Goal: Task Accomplishment & Management: Complete application form

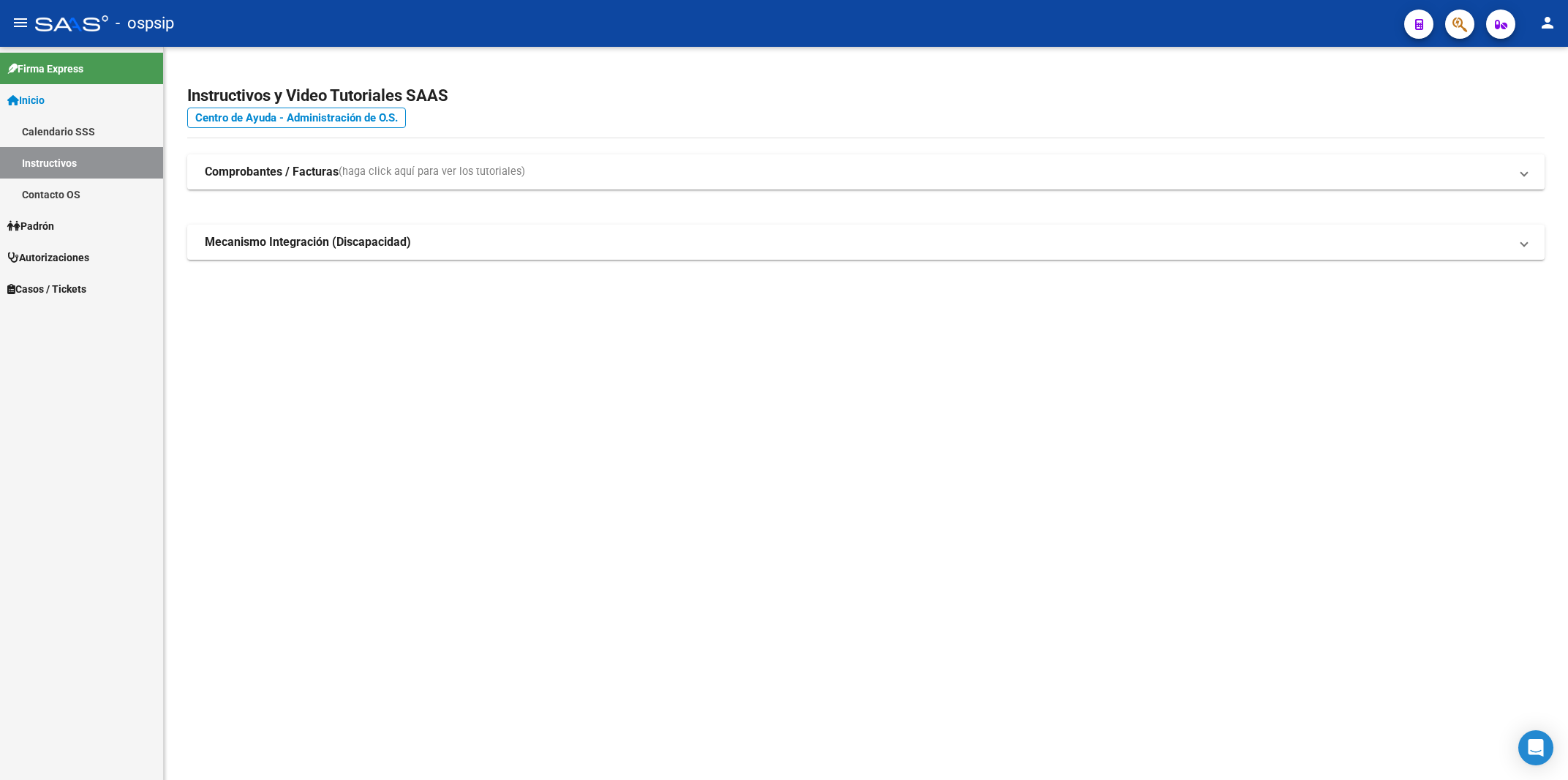
click at [1467, 22] on icon "button" at bounding box center [1460, 25] width 15 height 17
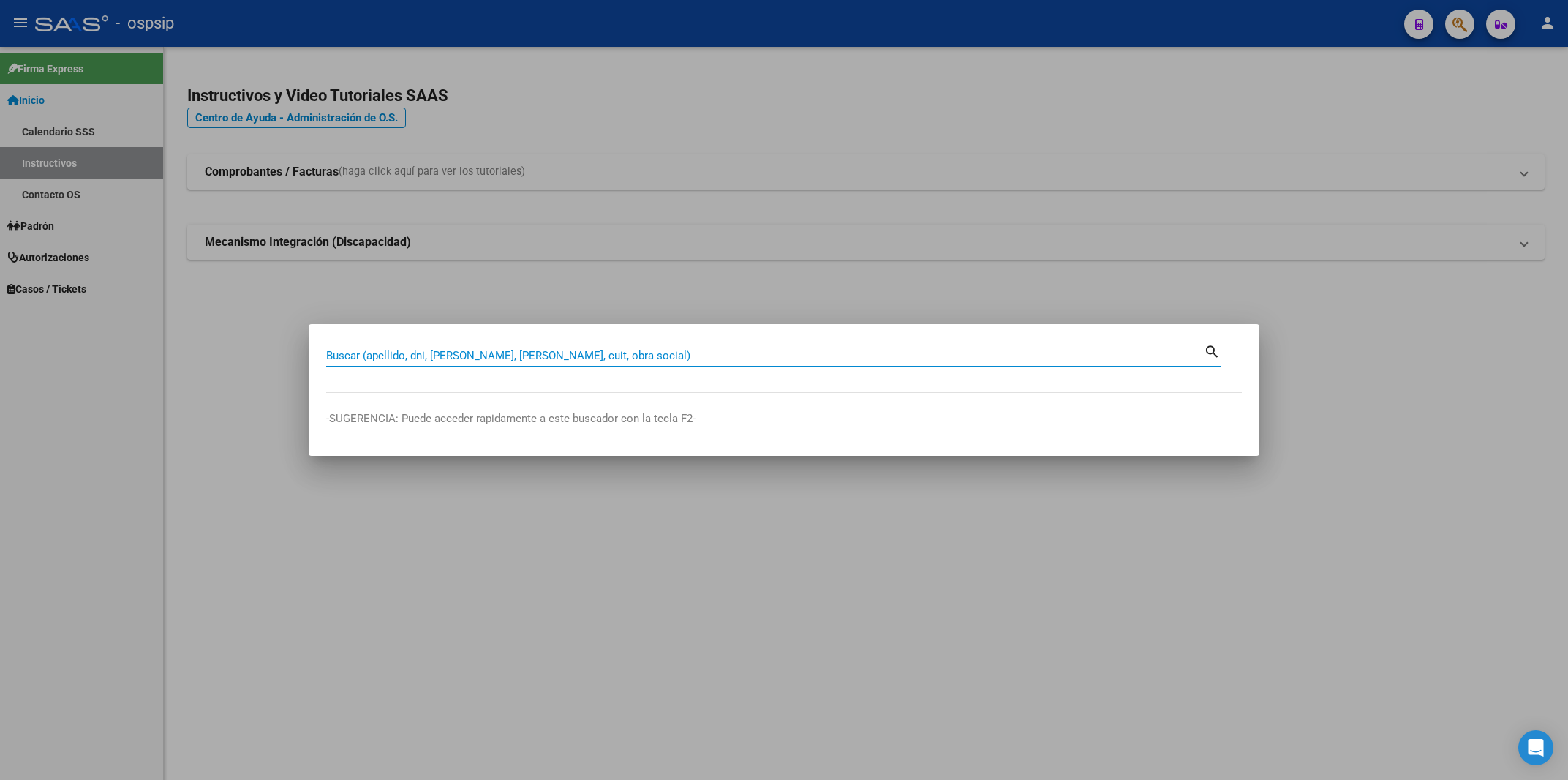
paste input "70617831"
type input "70617831"
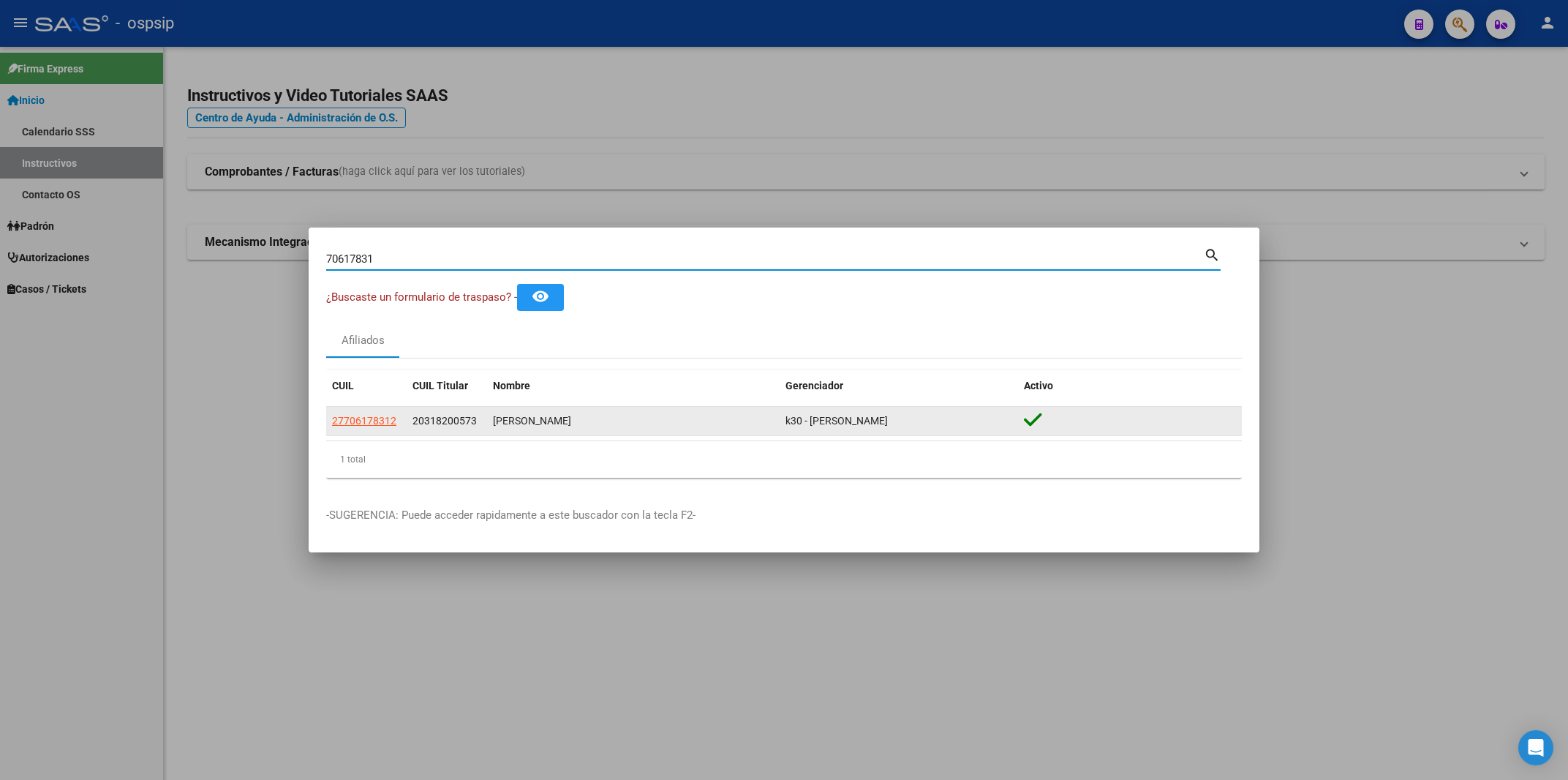
click at [355, 430] on datatable-body-cell "27706178312" at bounding box center [366, 421] width 81 height 29
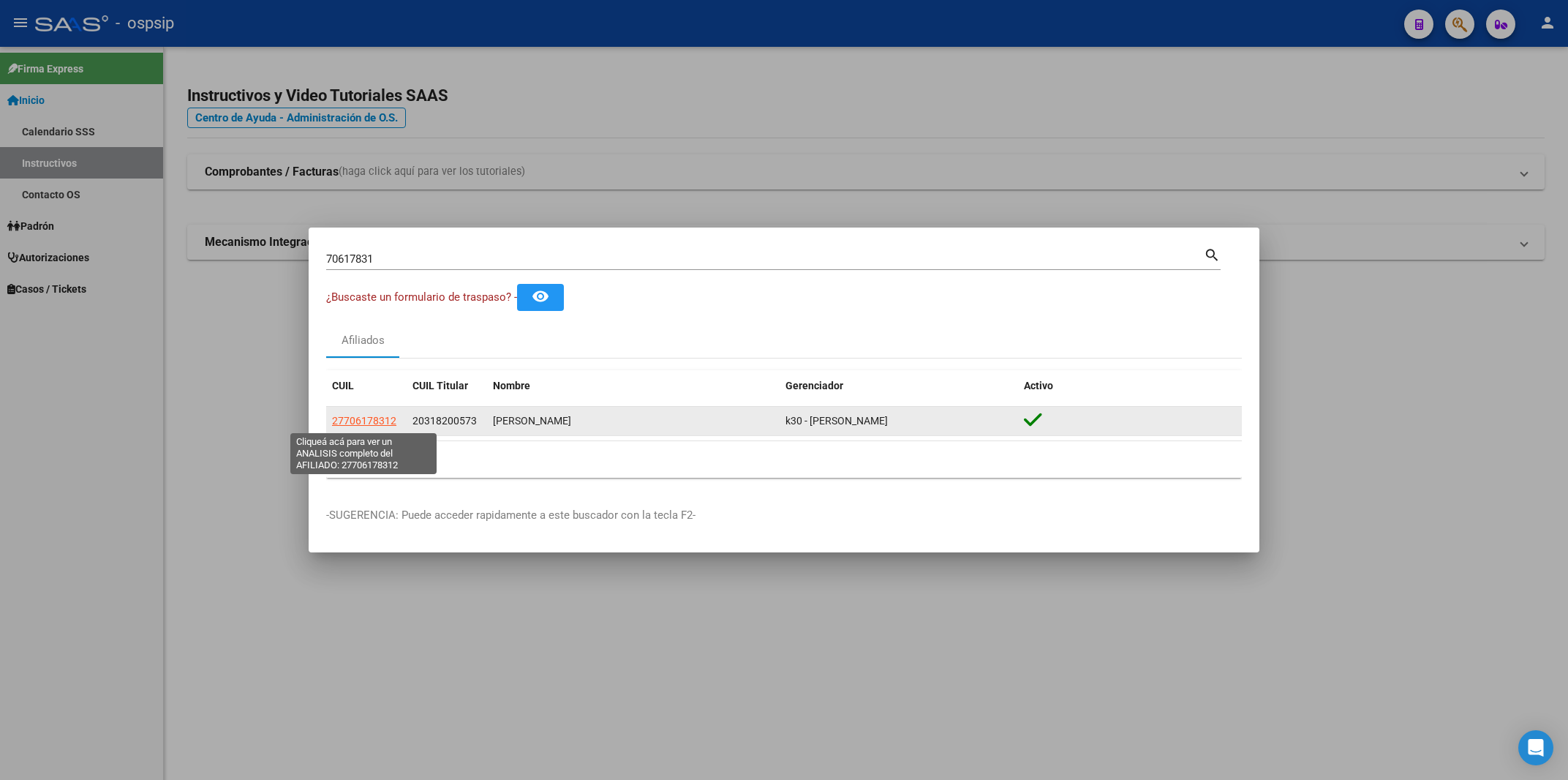
click at [370, 422] on span "27706178312" at bounding box center [364, 421] width 64 height 12
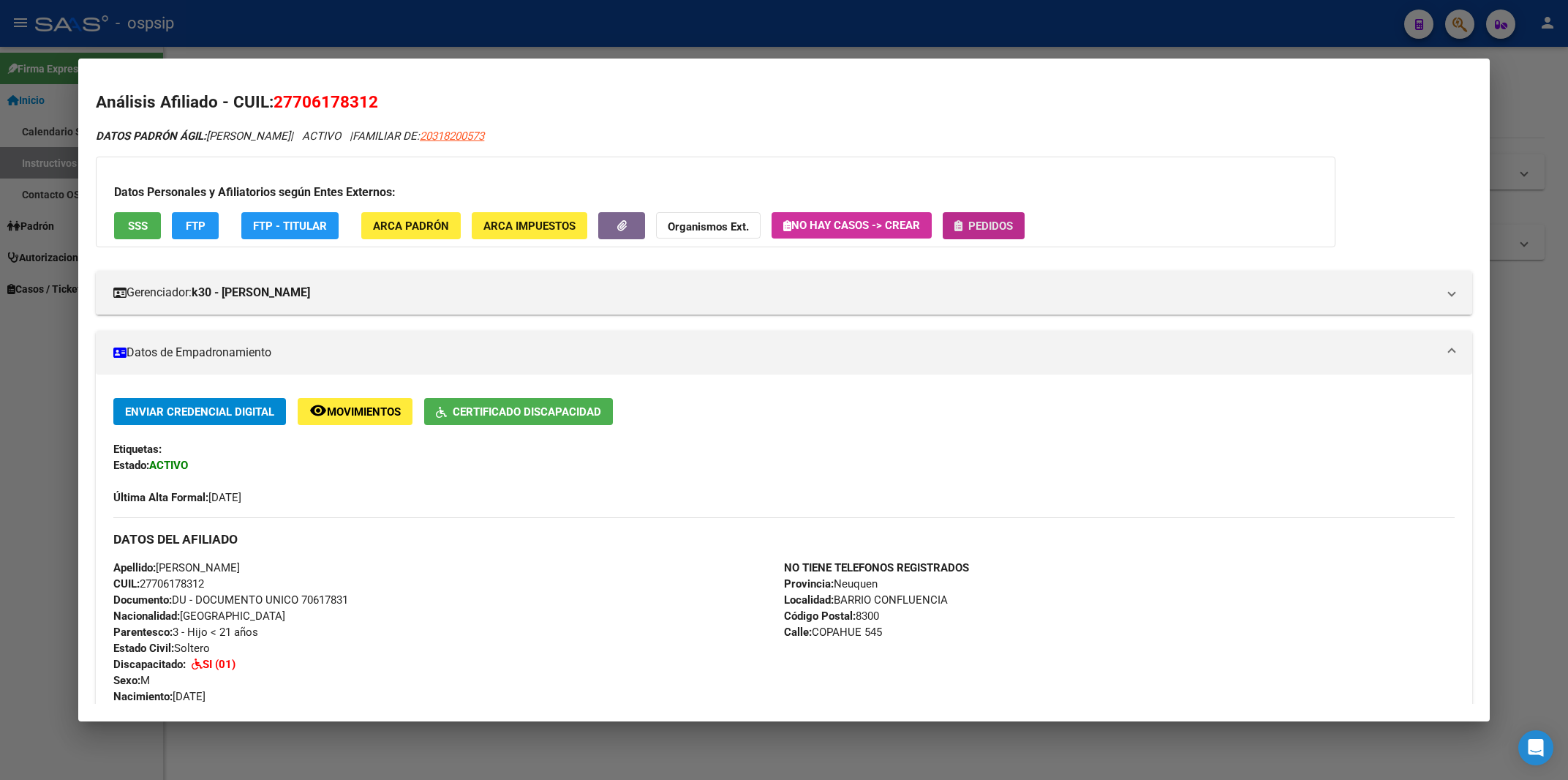
click at [993, 218] on span "Pedidos" at bounding box center [984, 225] width 59 height 13
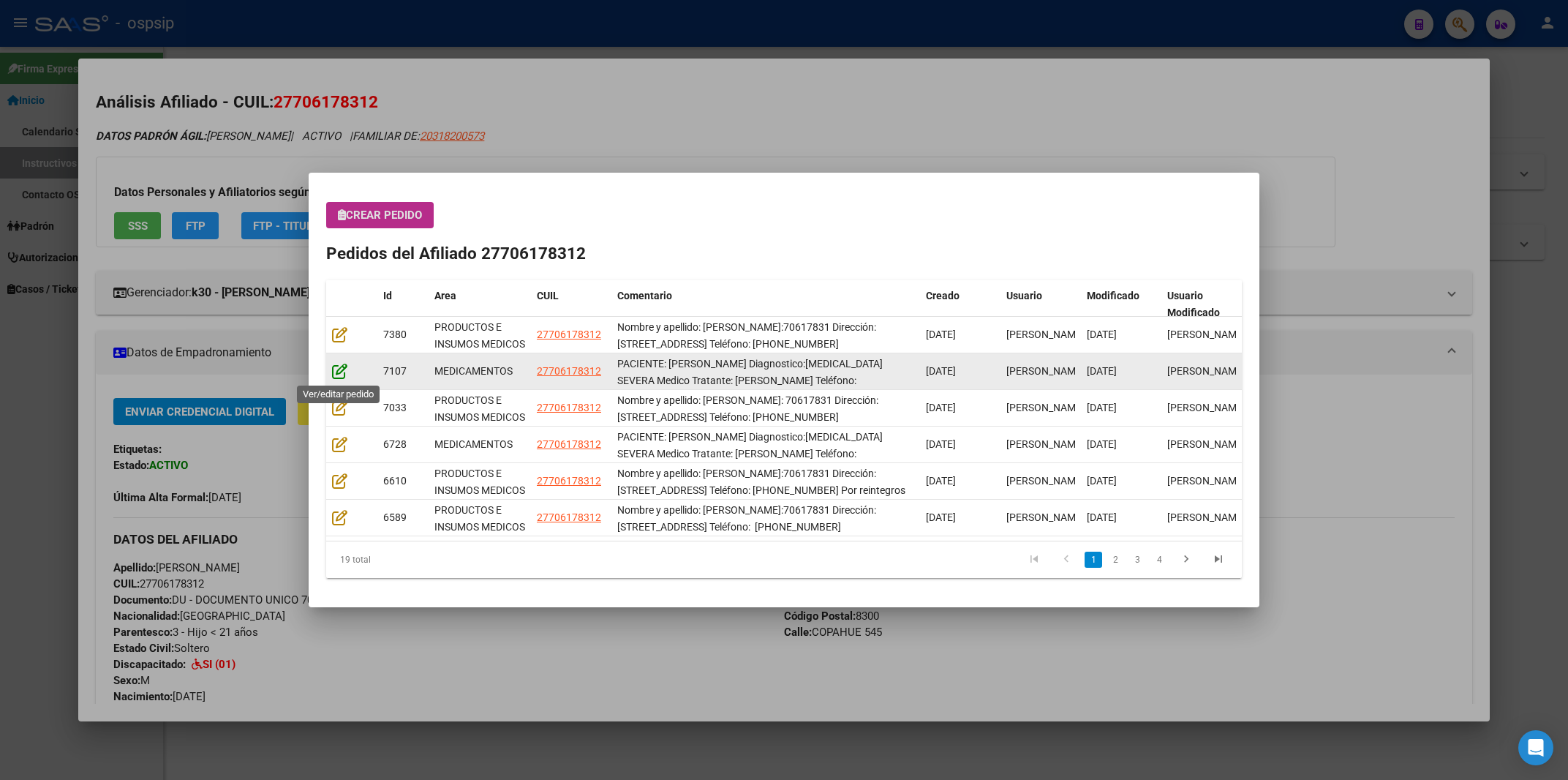
click at [338, 369] on icon at bounding box center [340, 371] width 15 height 16
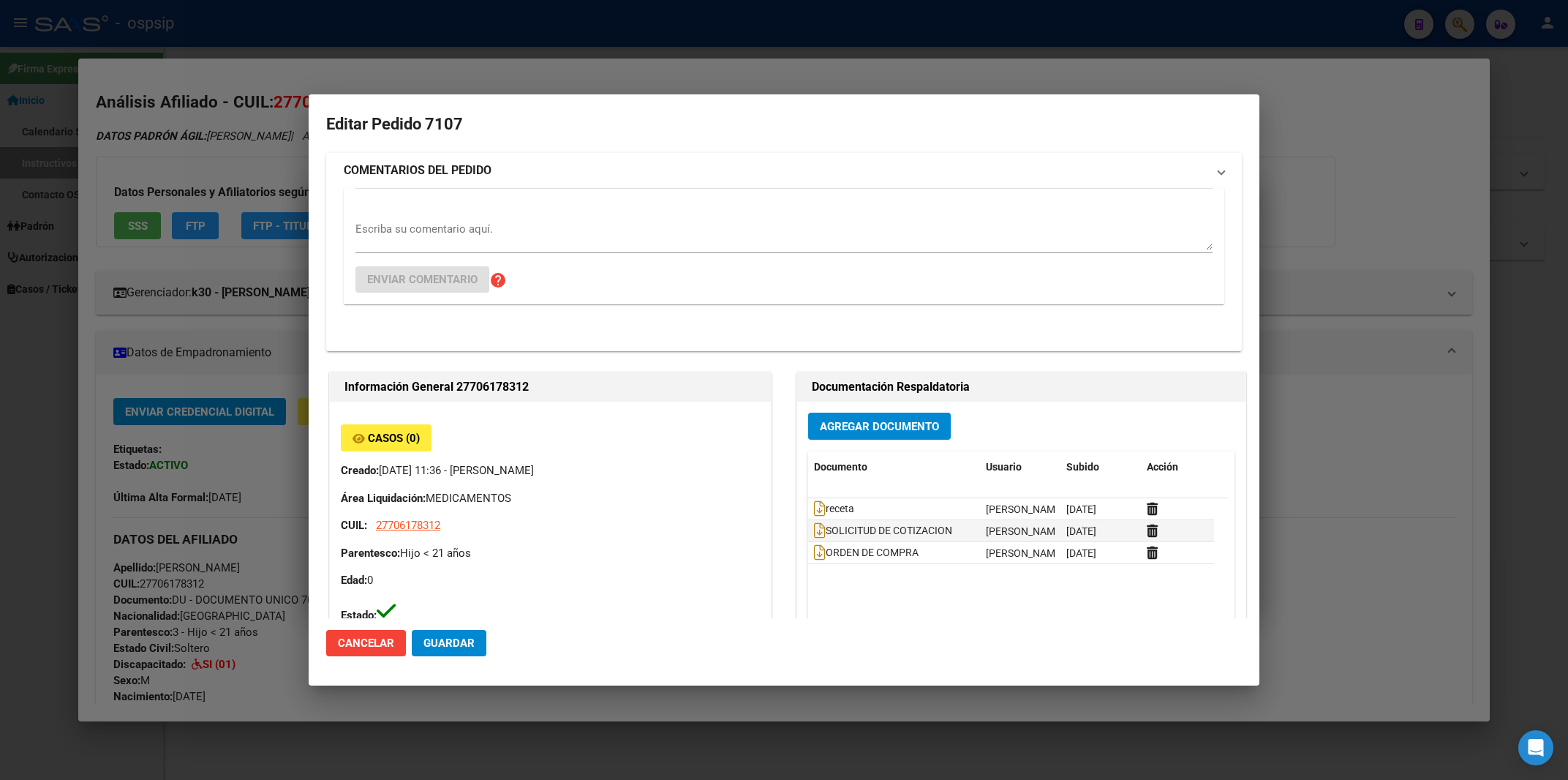
type input "[PERSON_NAME]"
type input "Neuquen, [GEOGRAPHIC_DATA], [GEOGRAPHIC_DATA] 545"
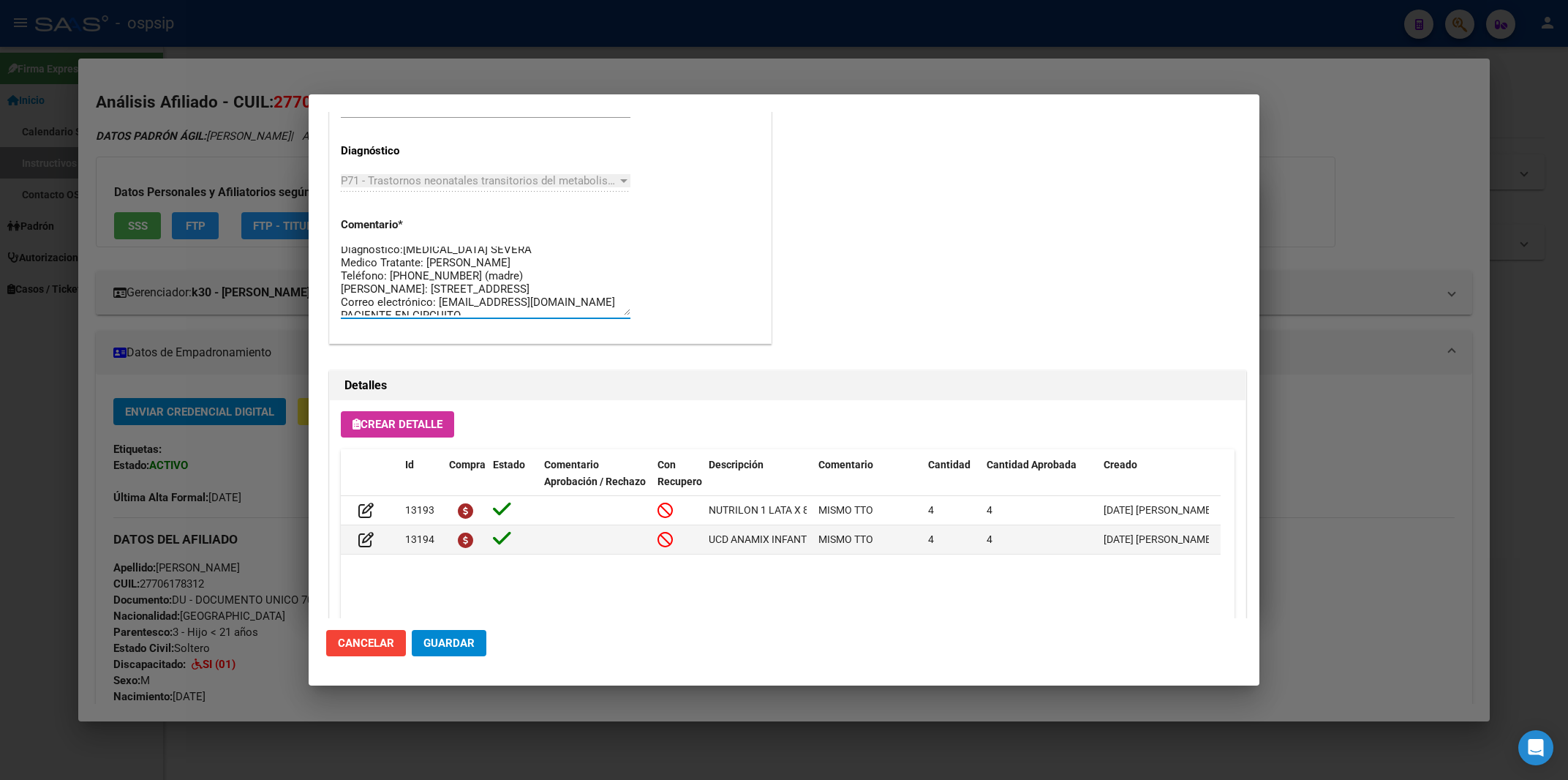
scroll to position [53, 0]
drag, startPoint x: 342, startPoint y: 248, endPoint x: 609, endPoint y: 330, distance: 279.3
click at [609, 315] on textarea "PACIENTE: [PERSON_NAME] Diagnostico:[MEDICAL_DATA] SEVERA Medico Tratante: [PER…" at bounding box center [485, 280] width 290 height 69
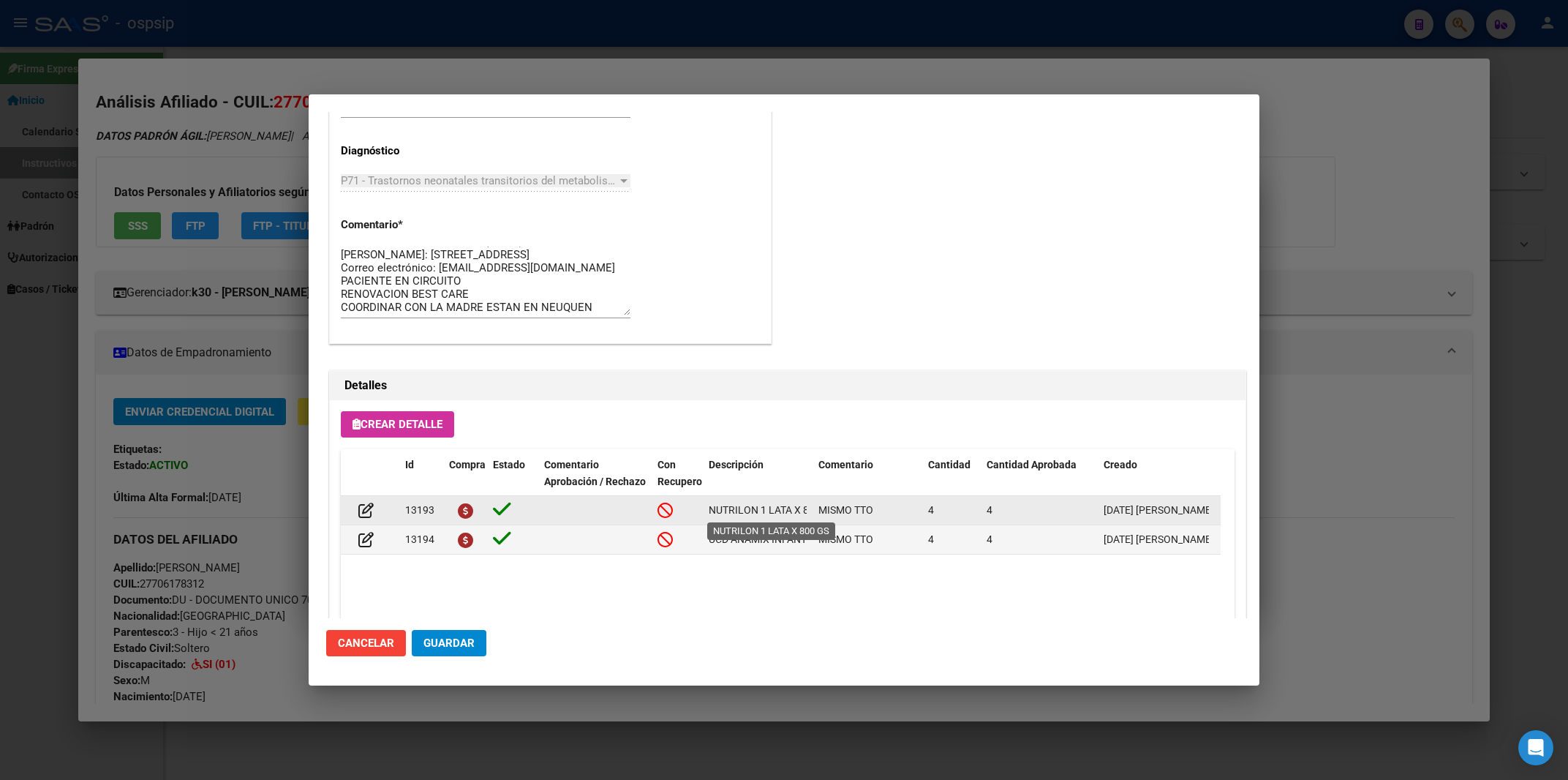
click at [734, 510] on span "NUTRILON 1 LATA X 800 GS" at bounding box center [772, 510] width 127 height 12
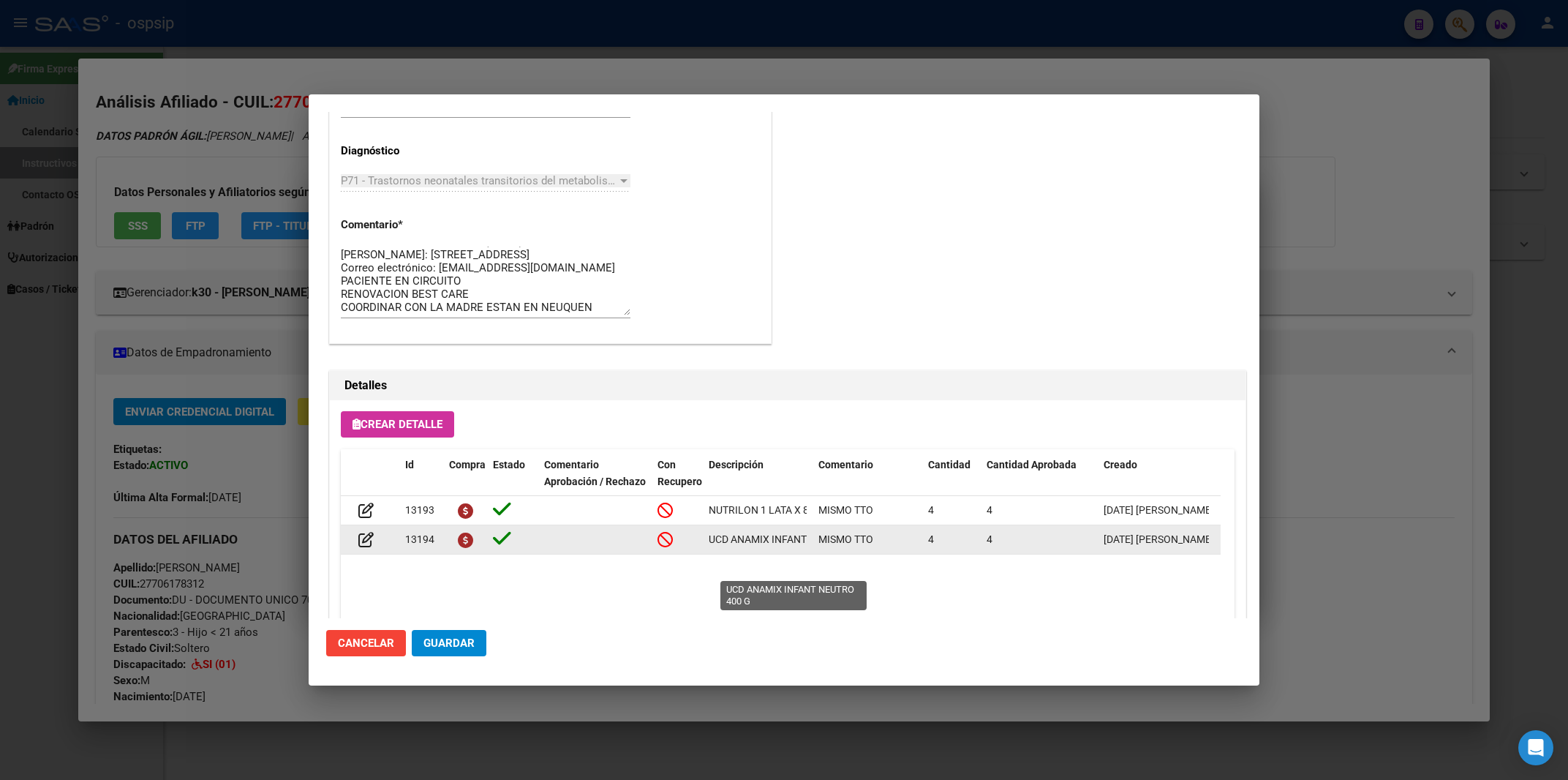
click at [757, 545] on span "UCD ANAMIX INFANT NEUTRO 400 G" at bounding box center [793, 539] width 169 height 12
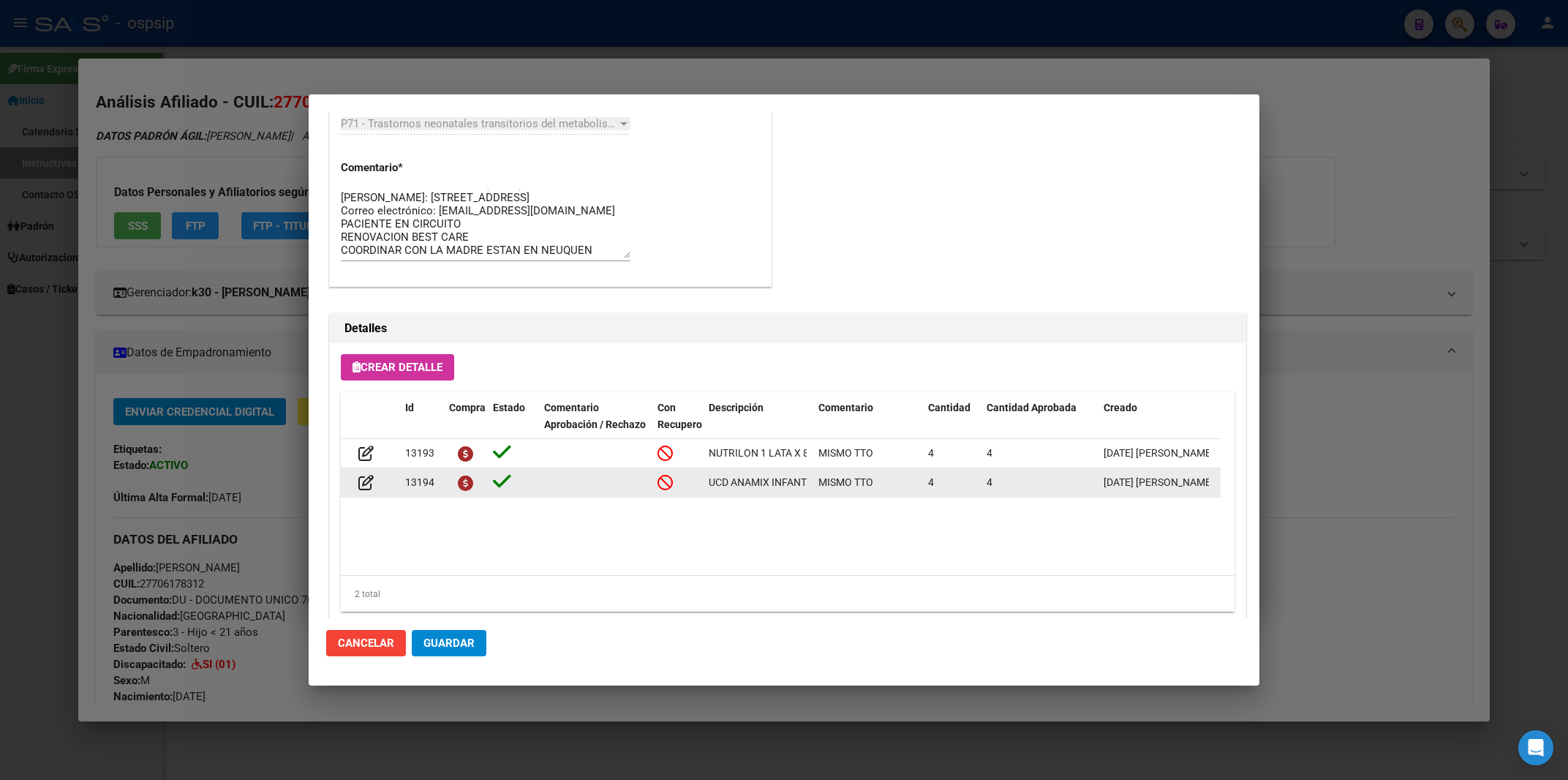
scroll to position [881, 0]
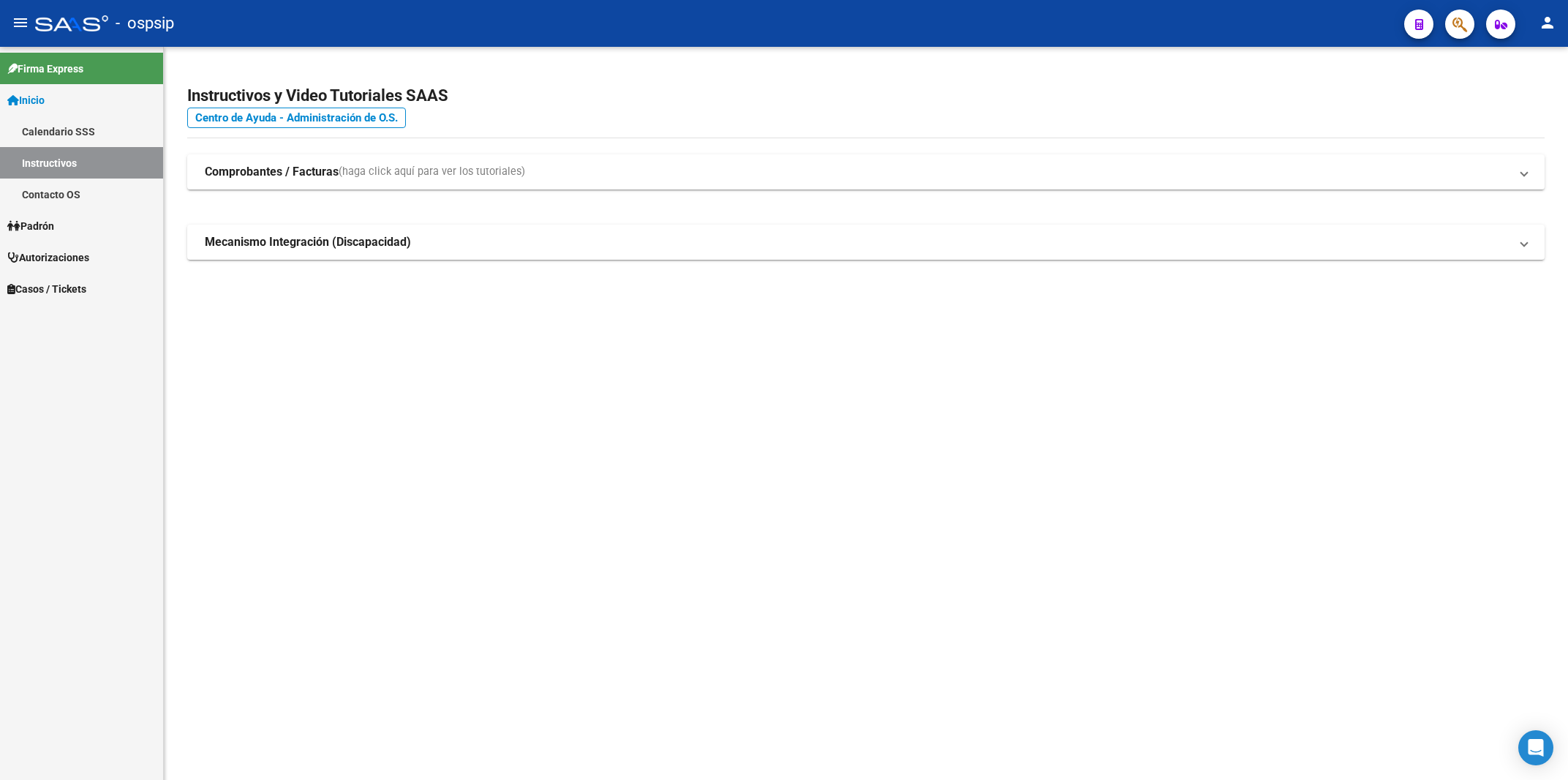
click at [1466, 9] on span "button" at bounding box center [1460, 24] width 15 height 30
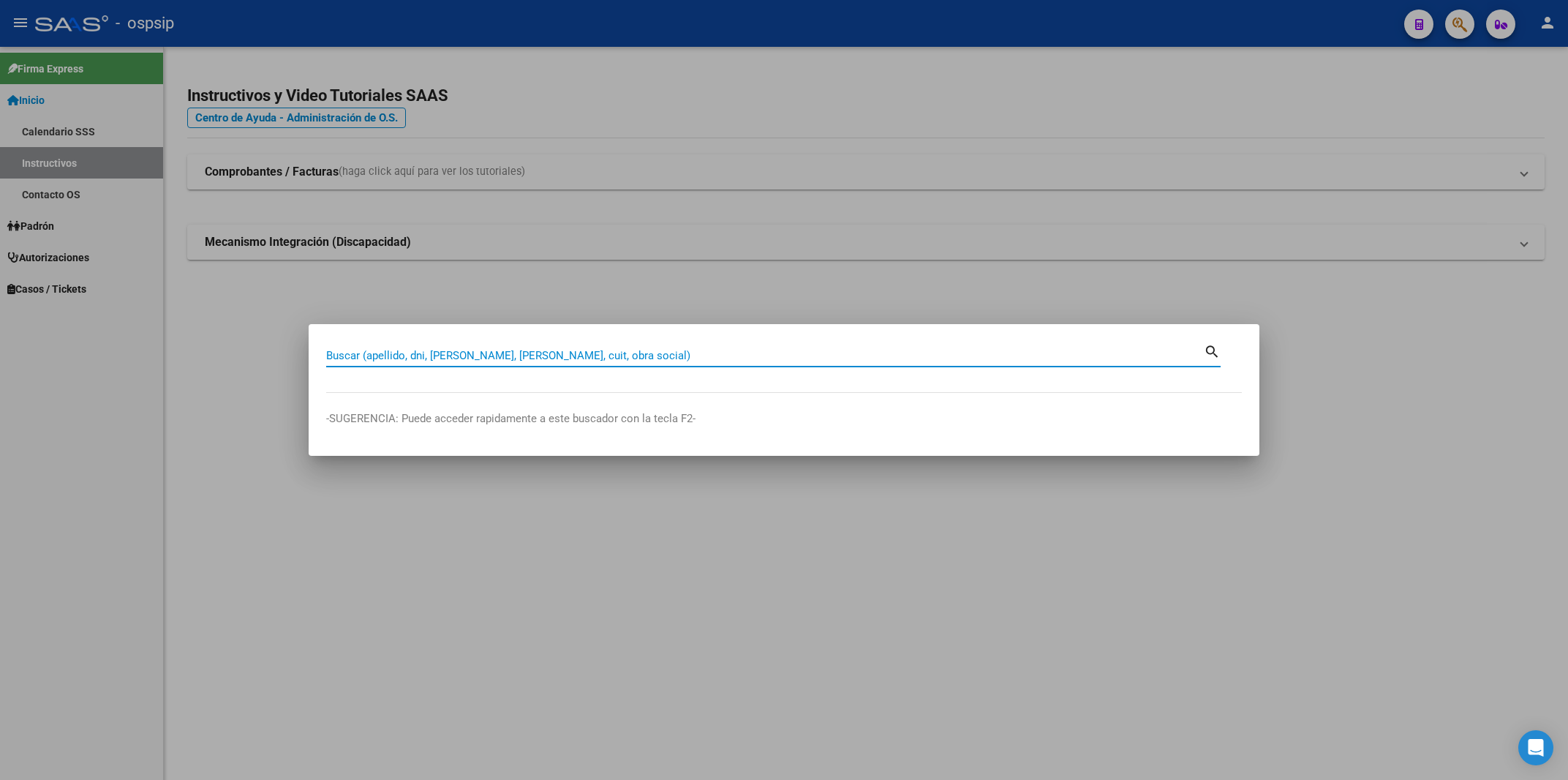
paste input "27706178312"
type input "27706178312"
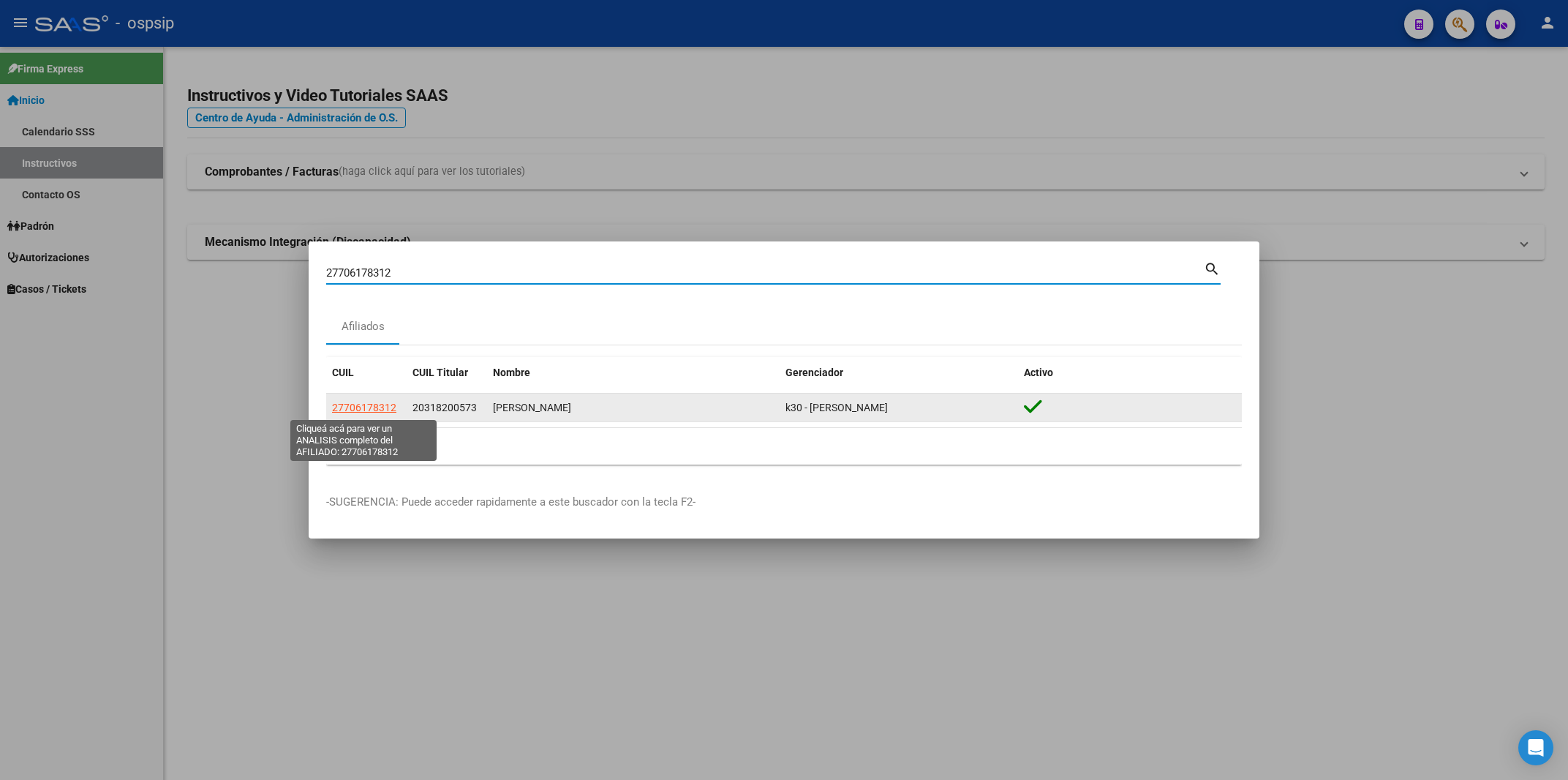
click at [383, 411] on span "27706178312" at bounding box center [364, 407] width 64 height 12
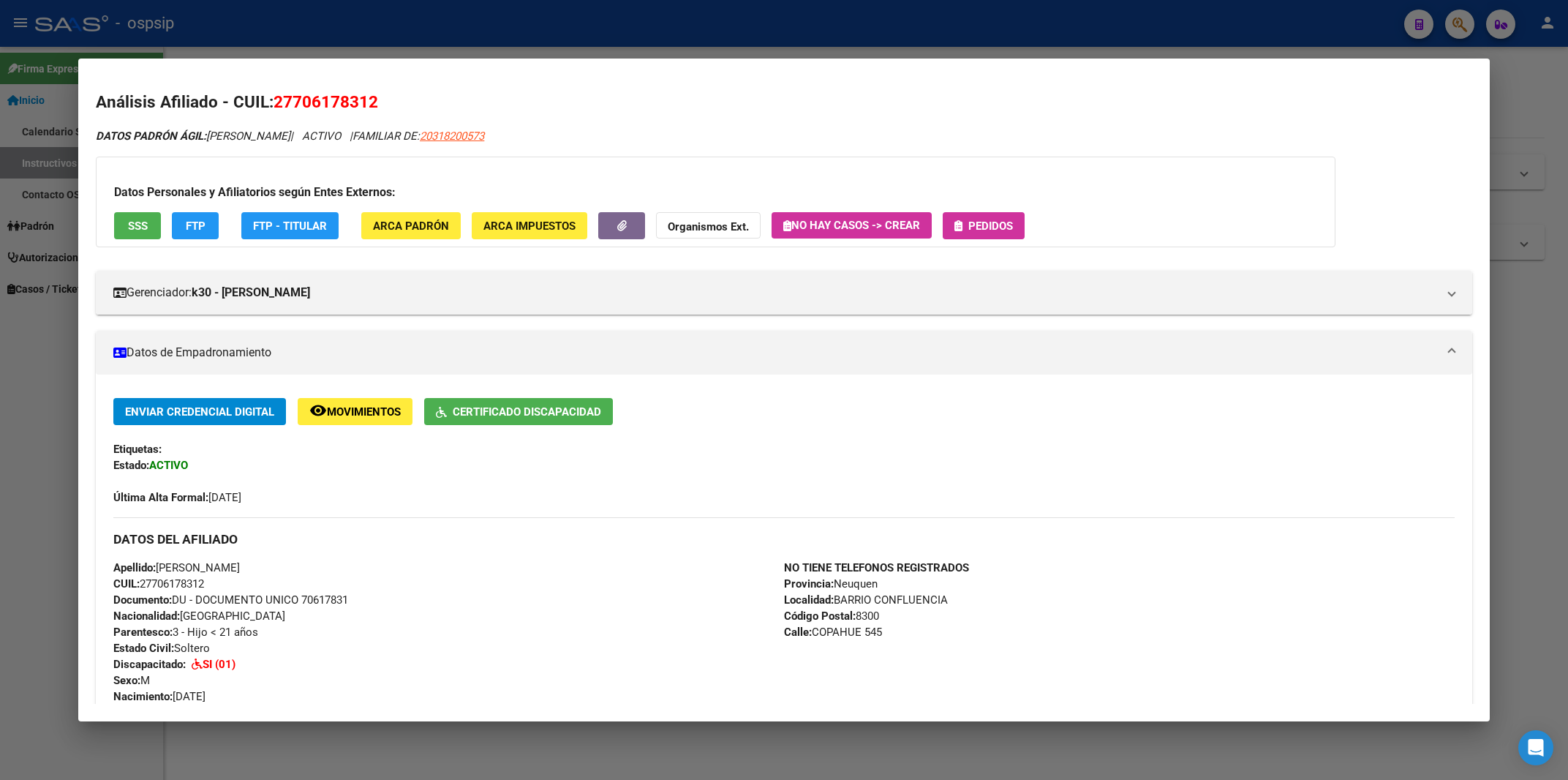
click at [985, 218] on button "Pedidos" at bounding box center [984, 225] width 82 height 27
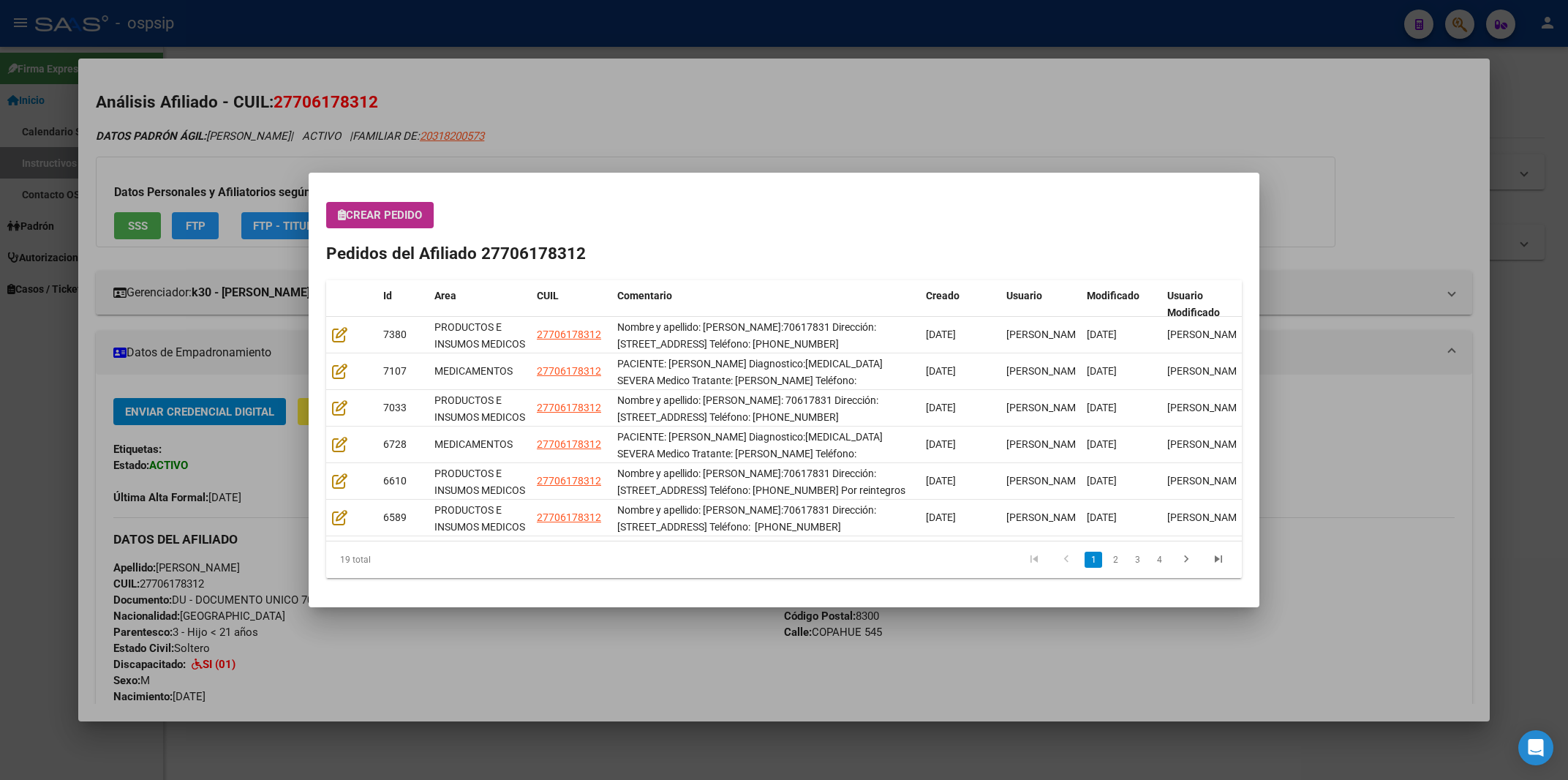
click at [400, 219] on span "Crear Pedido" at bounding box center [379, 215] width 84 height 13
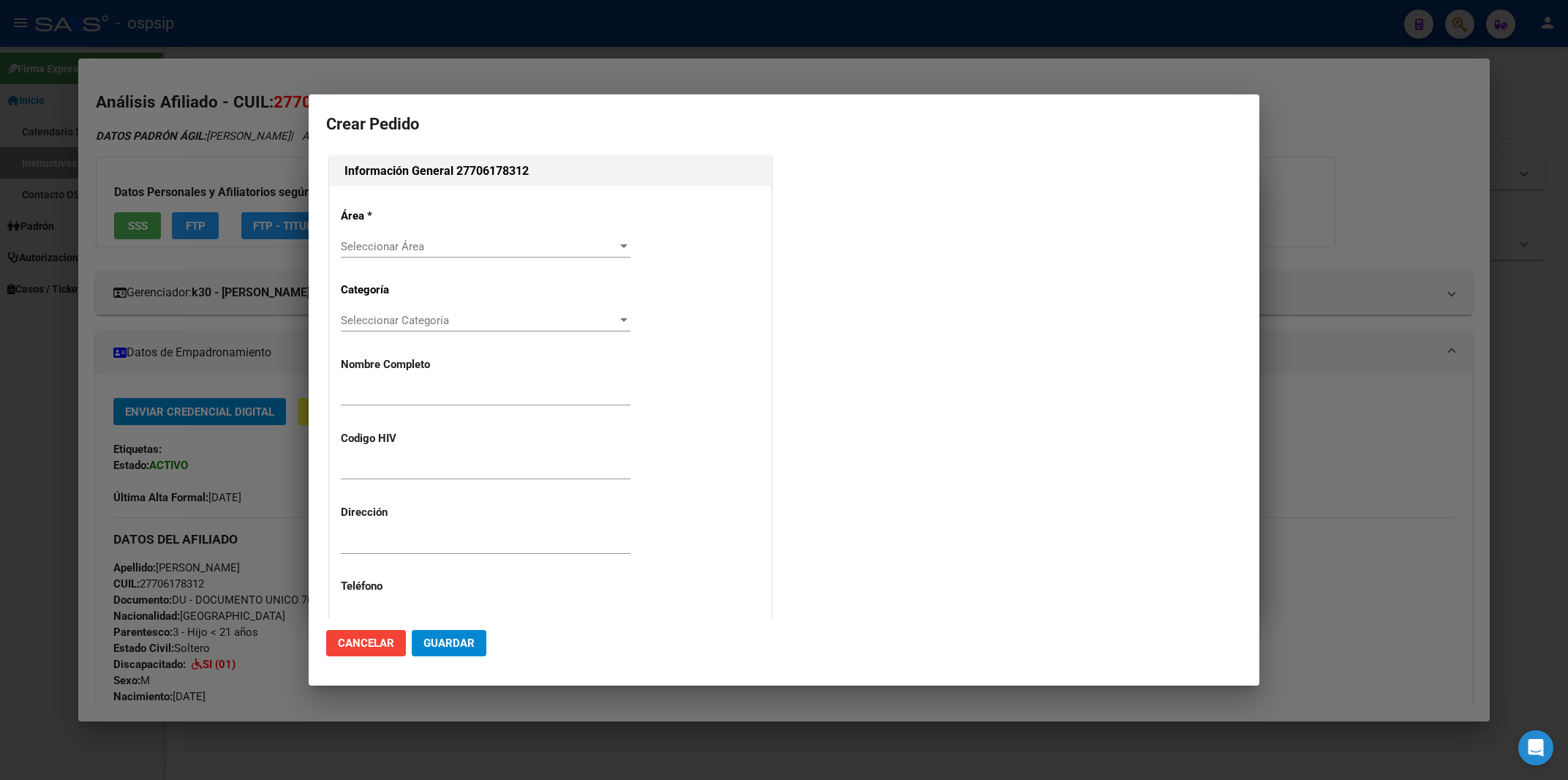
type input "[PERSON_NAME]"
type input "NEUQUEN, NEUQUEN, COPAHUE 545"
click at [390, 246] on span "Seleccionar Área" at bounding box center [479, 246] width 276 height 13
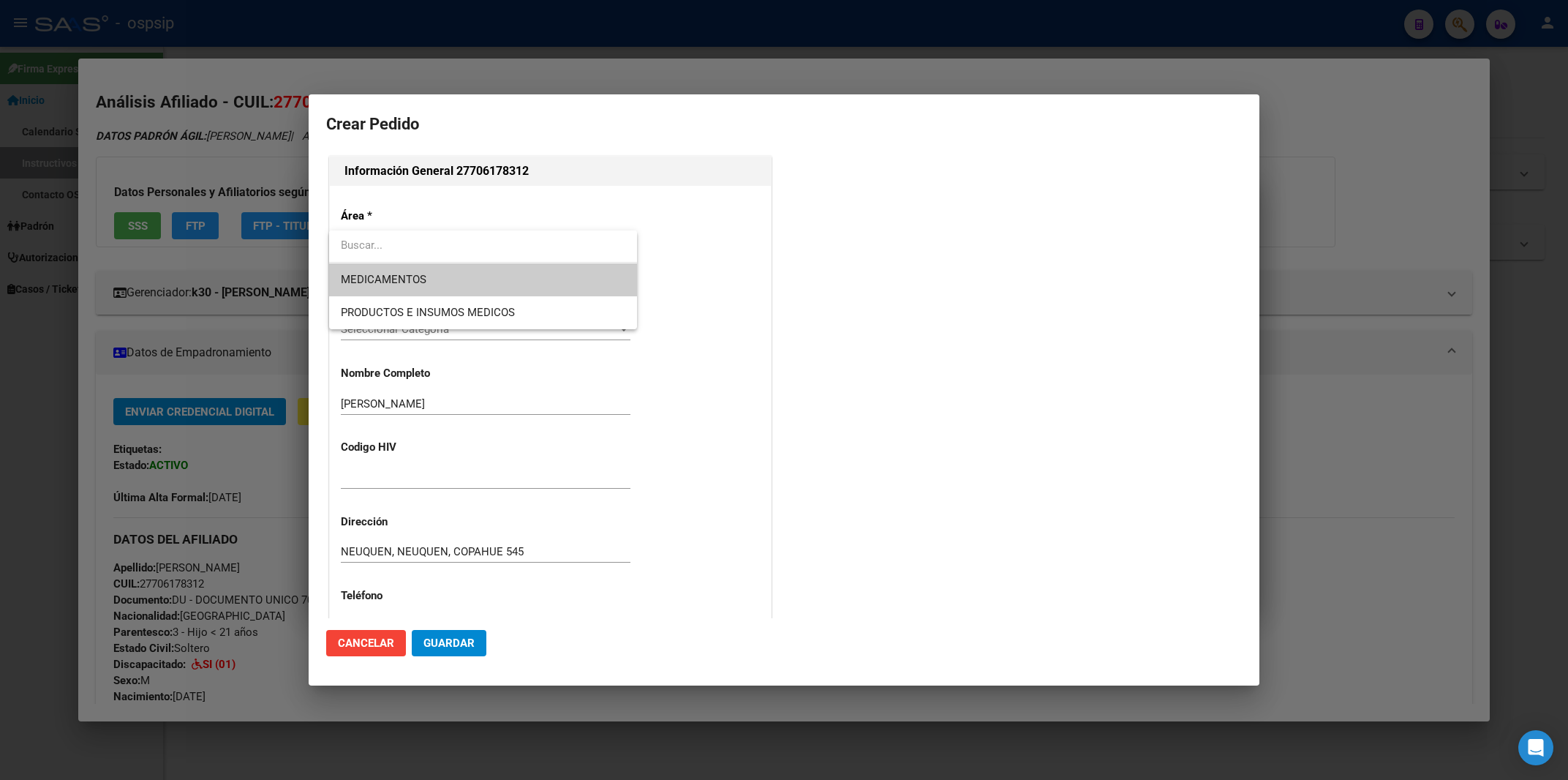
click at [386, 279] on span "MEDICAMENTOS" at bounding box center [383, 279] width 86 height 13
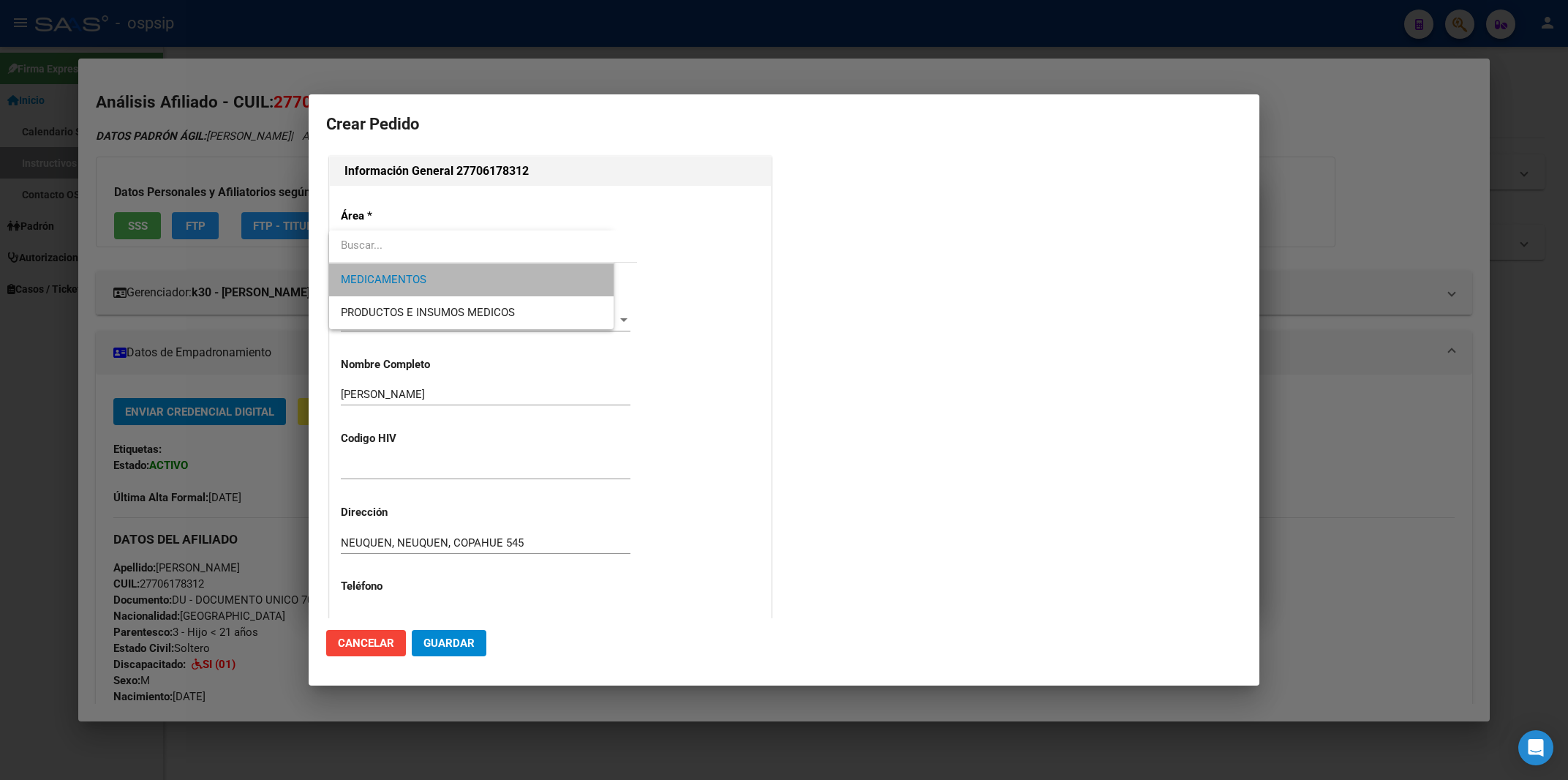
click at [384, 280] on div "Área * MEDICAMENTOS Seleccionar Área Categoría Seleccionar Categoría Selecciona…" at bounding box center [551, 520] width 441 height 668
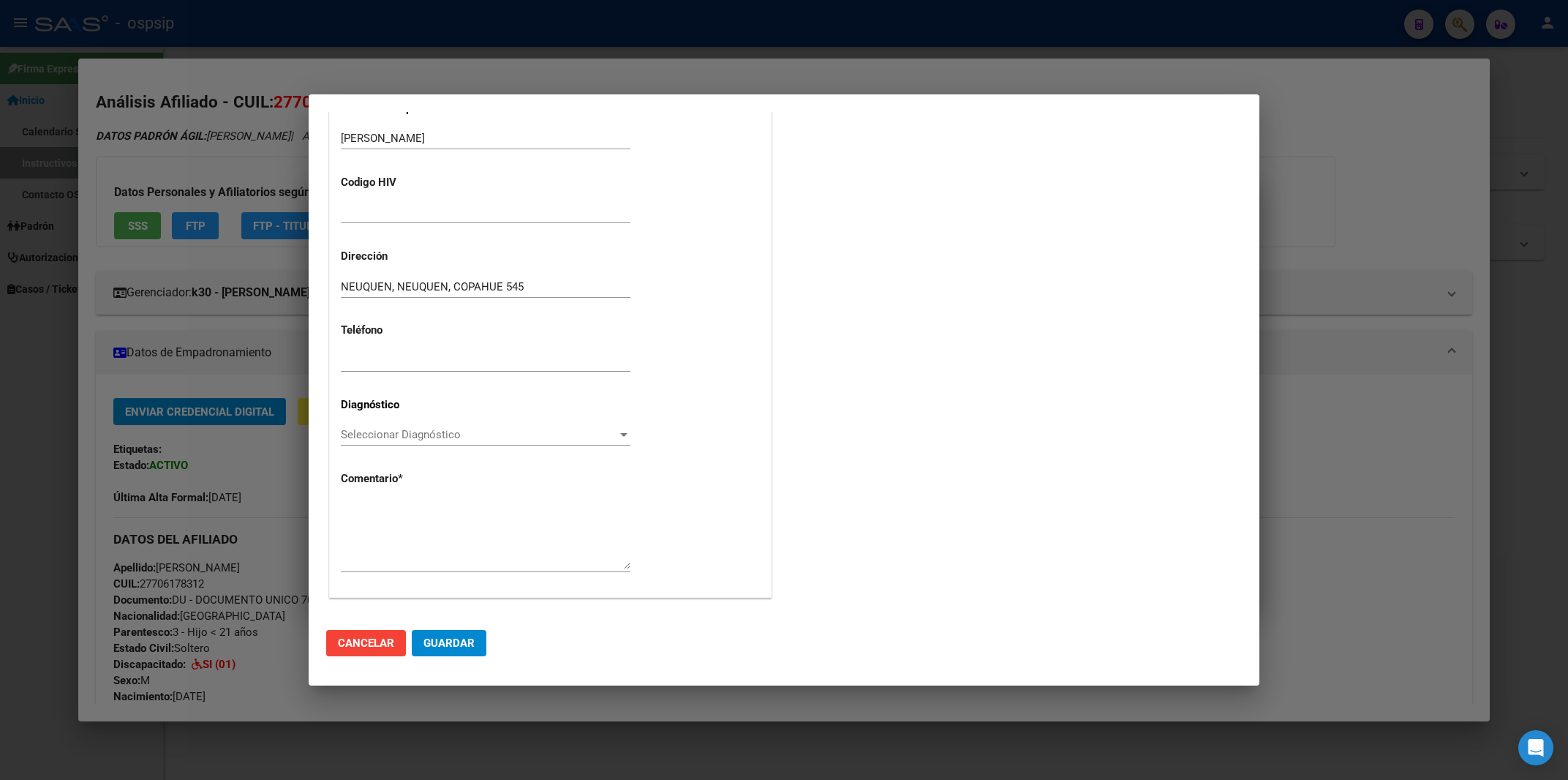
scroll to position [258, 0]
click at [370, 498] on textarea at bounding box center [485, 532] width 290 height 69
paste textarea "PACIENTE: [PERSON_NAME] Diagnostico:[MEDICAL_DATA] SEVERA Medico Tratante: [PER…"
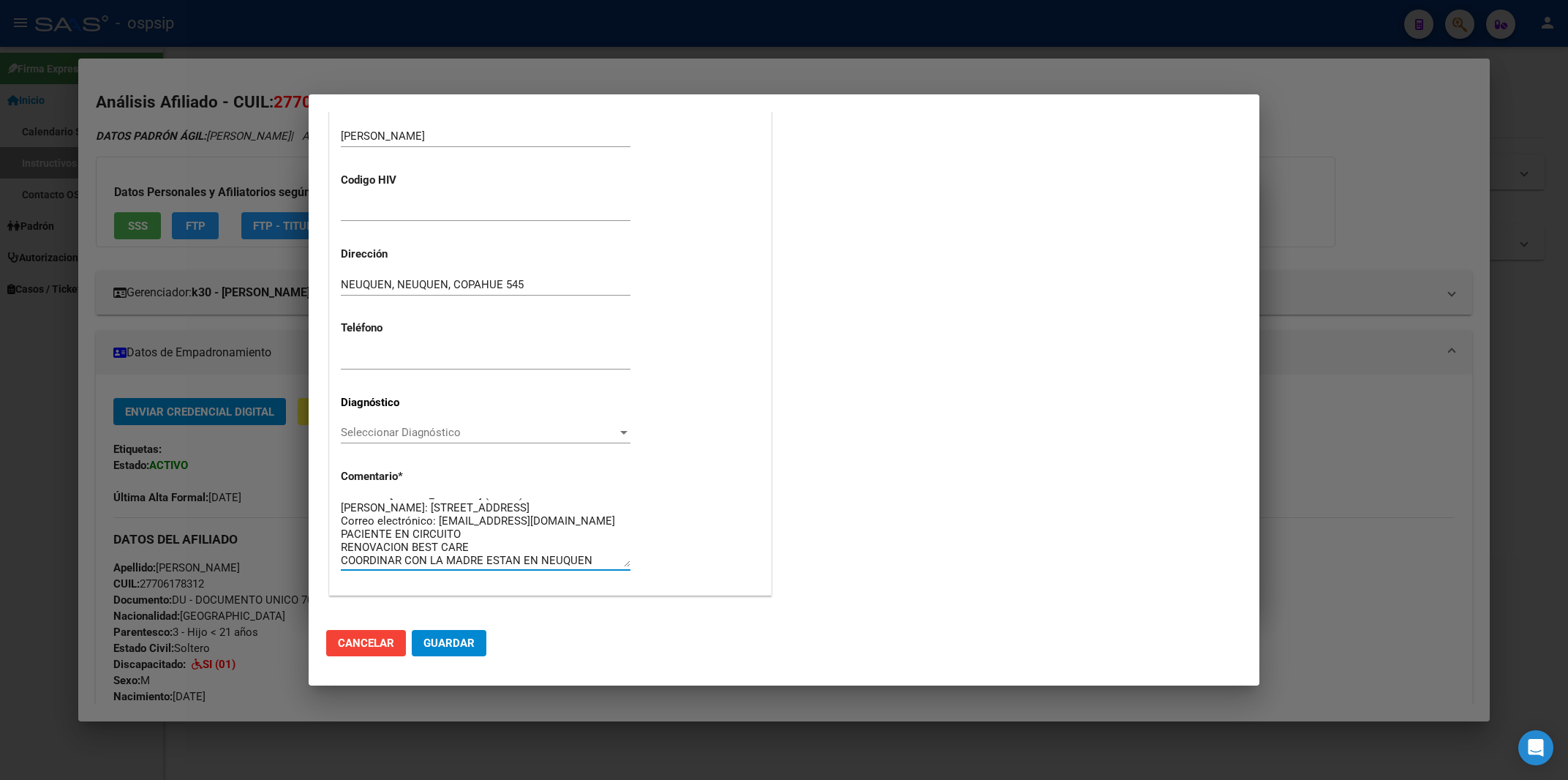
type textarea "PACIENTE: [PERSON_NAME] Diagnostico:[MEDICAL_DATA] SEVERA Medico Tratante: [PER…"
click at [384, 430] on span "Seleccionar Diagnóstico" at bounding box center [479, 432] width 276 height 13
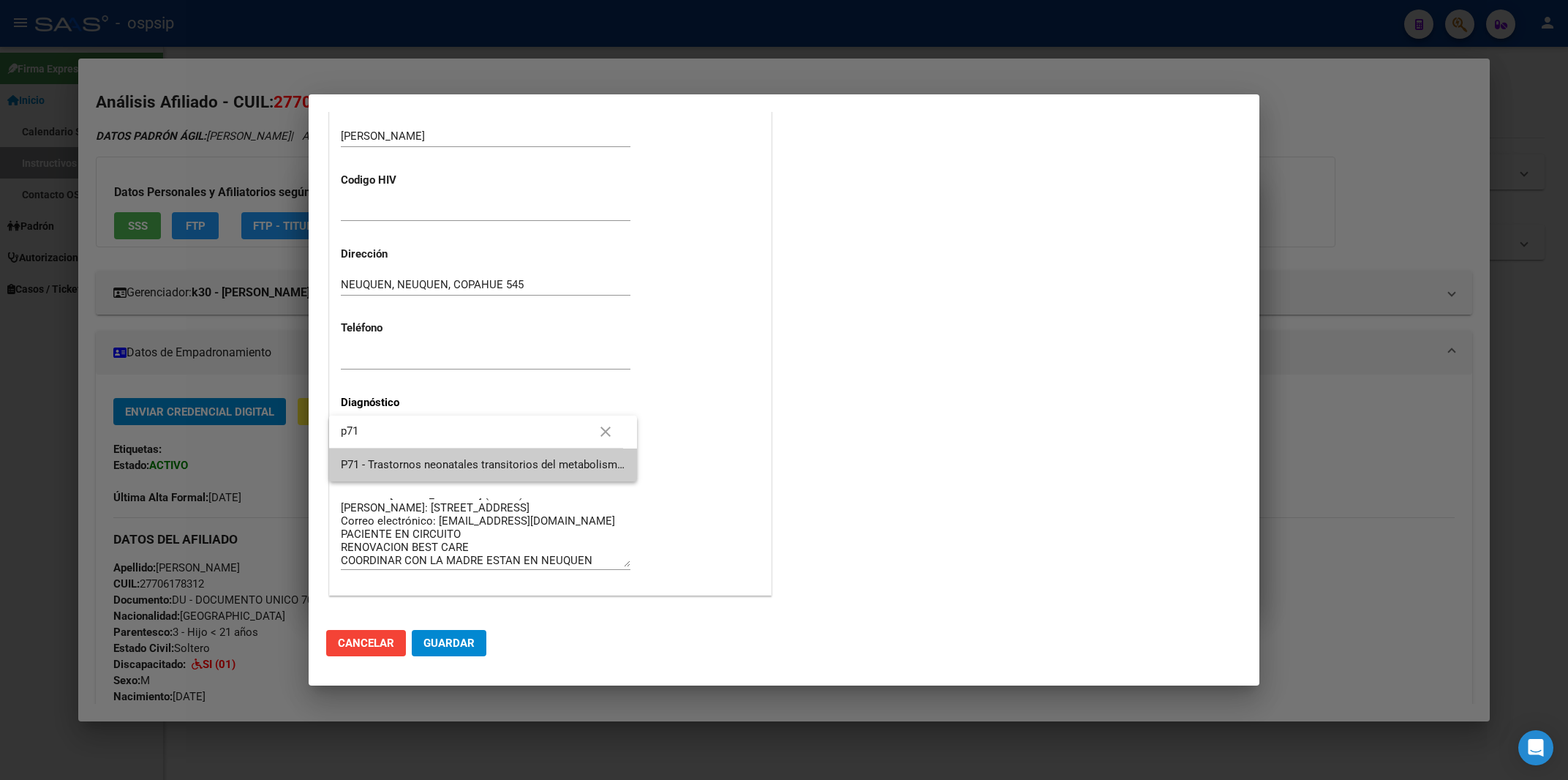
type input "p71"
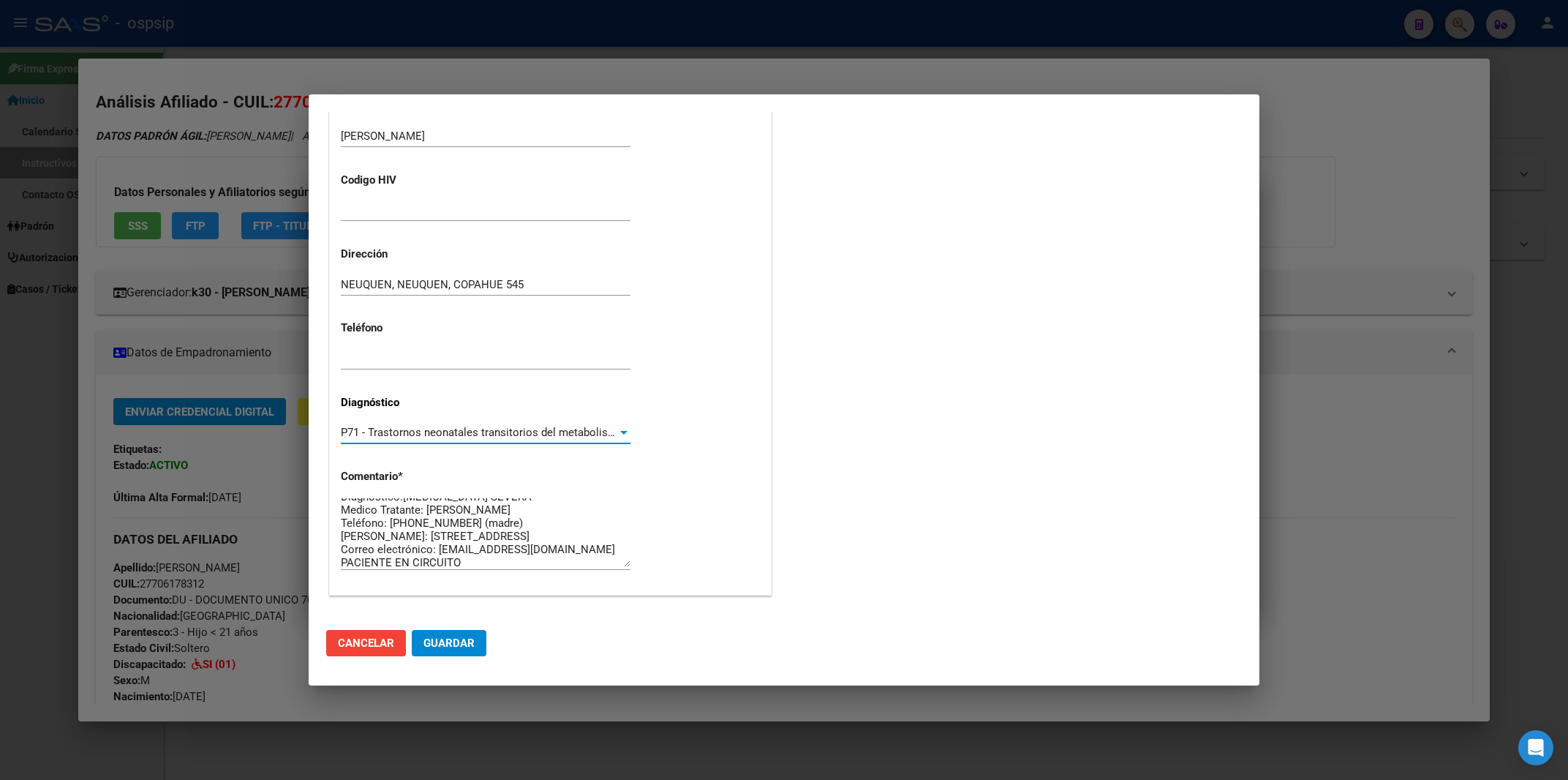
scroll to position [0, 0]
click at [442, 641] on span "Guardar" at bounding box center [449, 643] width 51 height 13
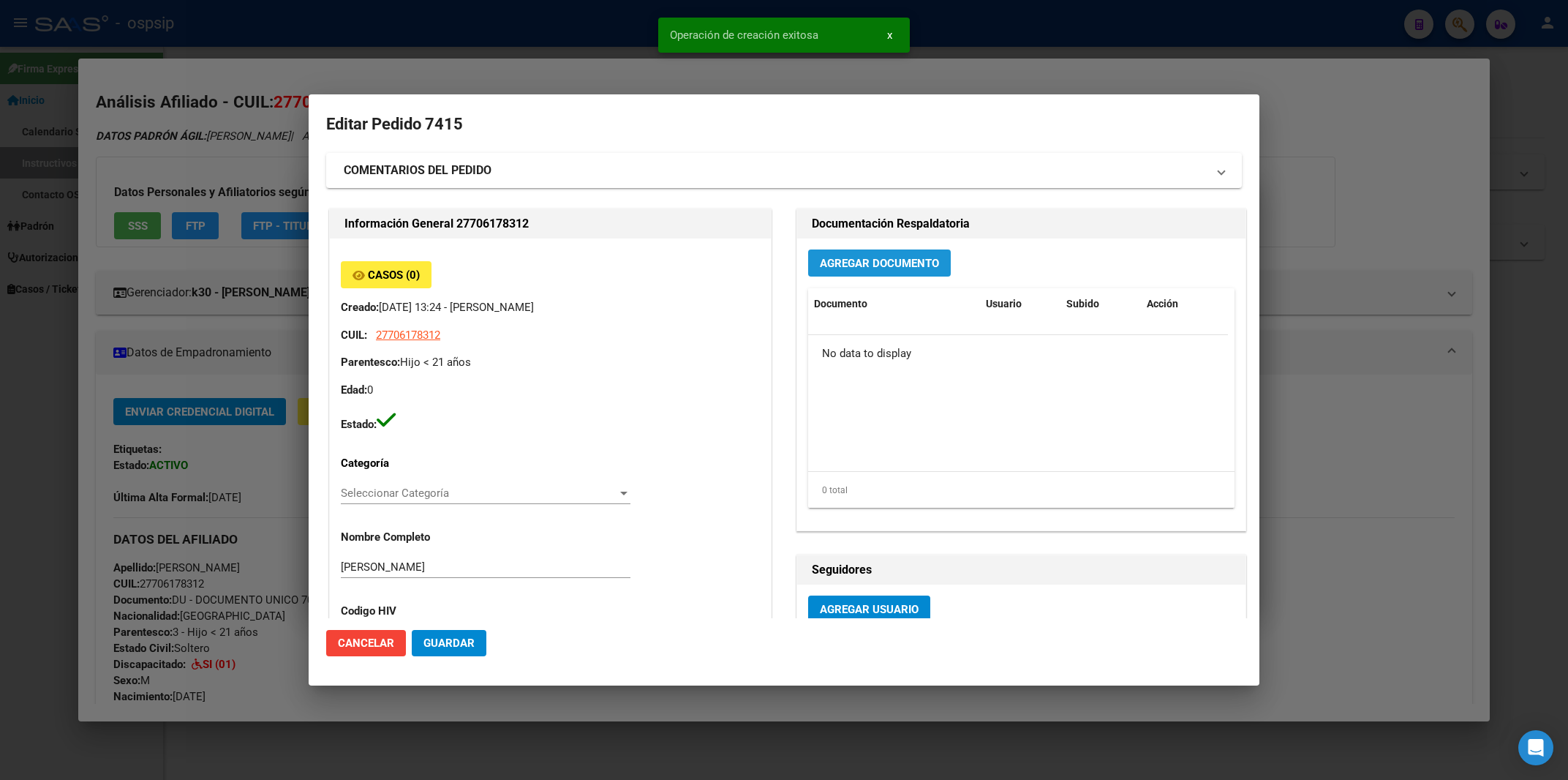
click at [904, 261] on span "Agregar Documento" at bounding box center [880, 263] width 119 height 13
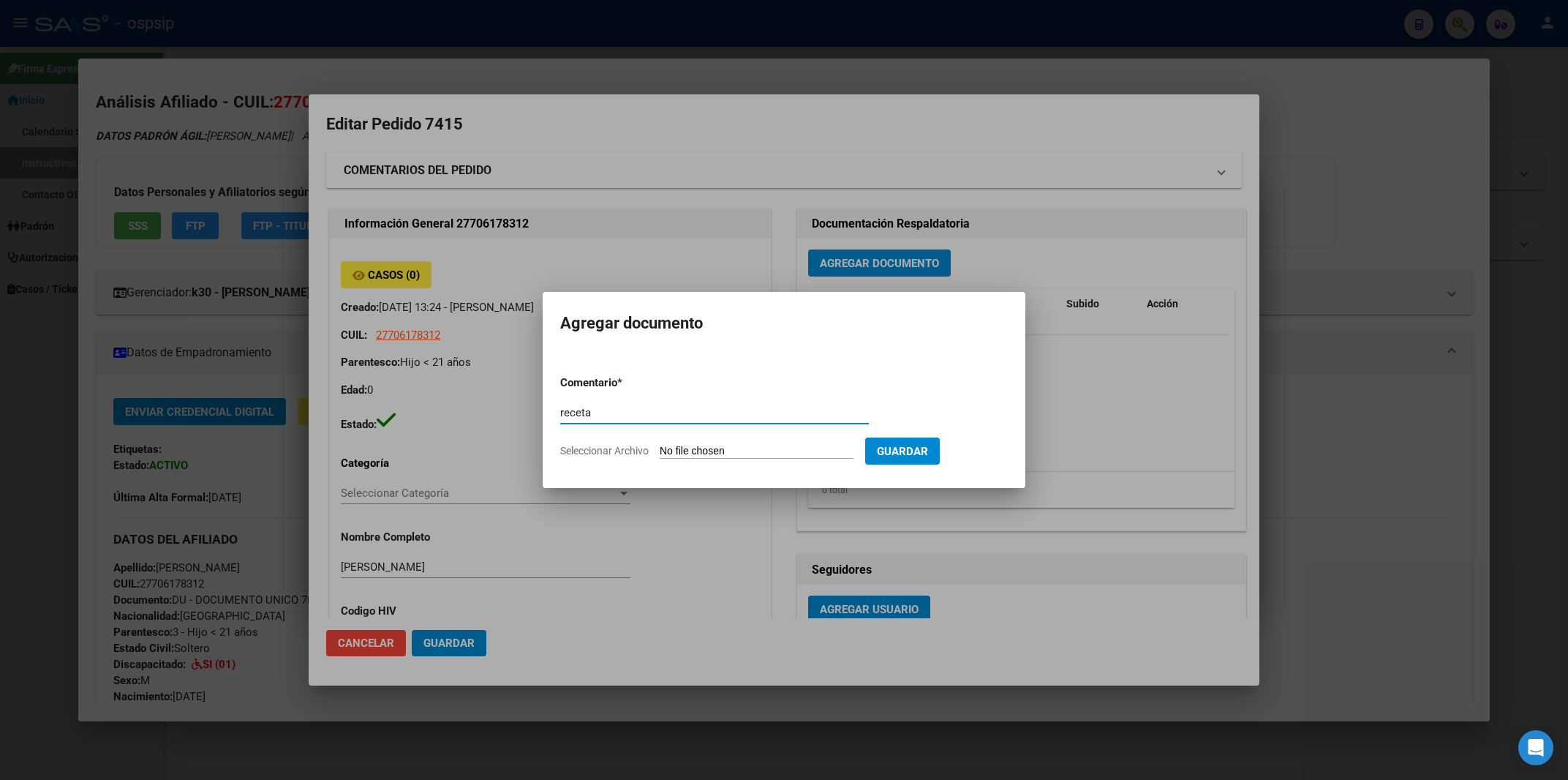
type input "receta"
click at [688, 450] on input "Seleccionar Archivo" at bounding box center [757, 452] width 194 height 14
type input "C:\fakepath\leche.pdf"
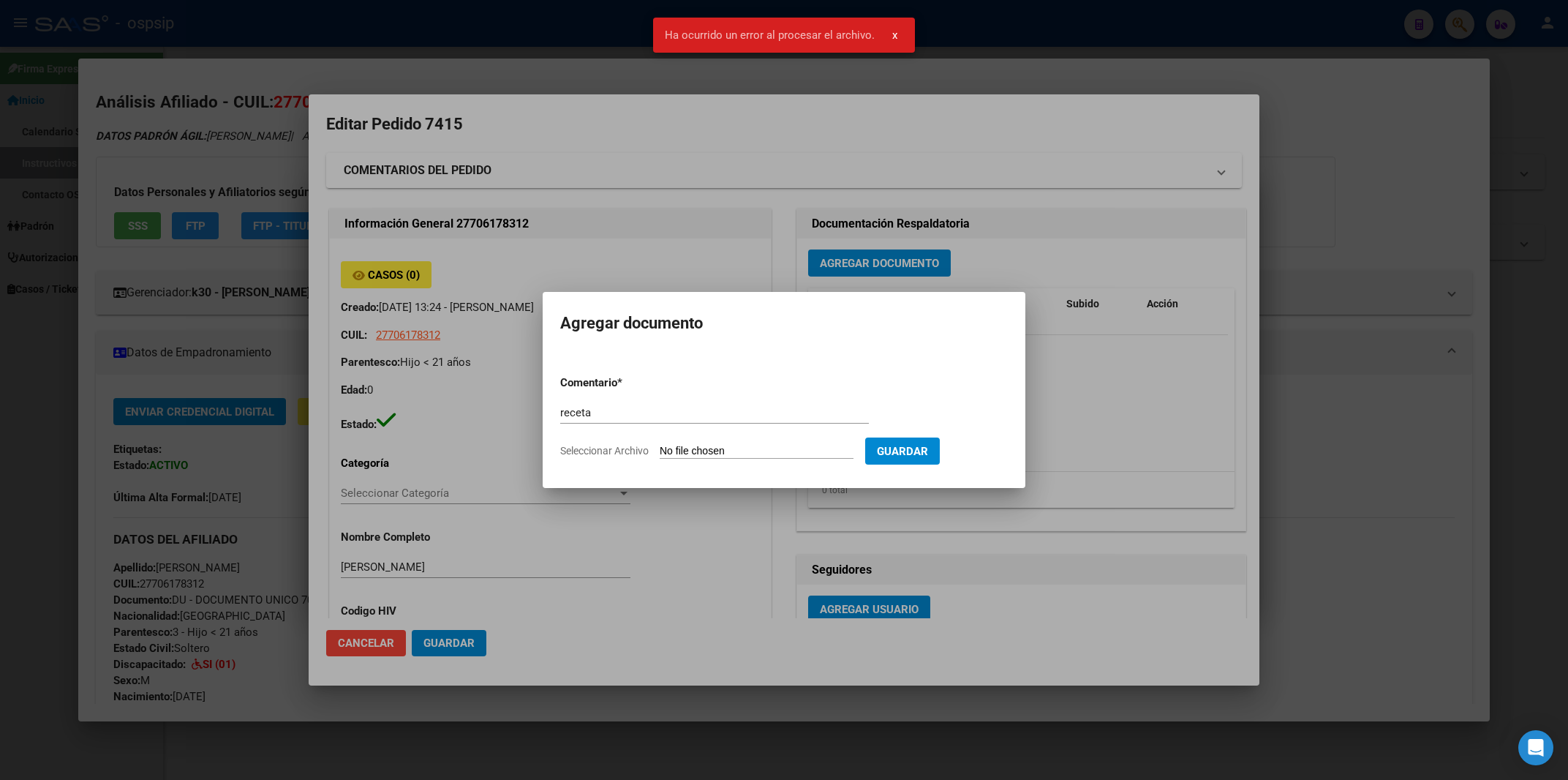
click at [904, 442] on button "Guardar" at bounding box center [903, 451] width 74 height 27
click at [1012, 197] on div at bounding box center [784, 390] width 1568 height 780
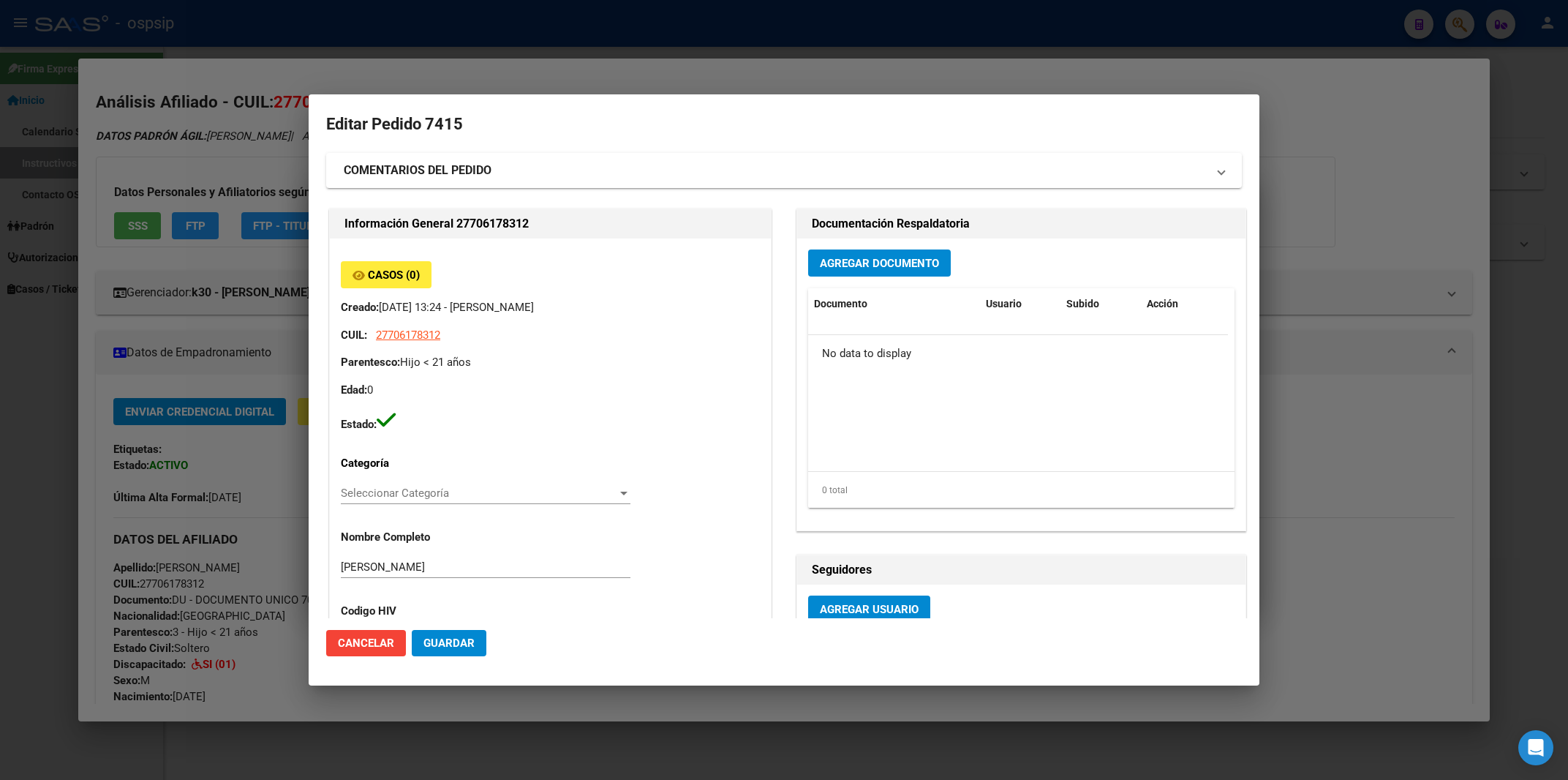
click at [896, 252] on button "Agregar Documento" at bounding box center [880, 263] width 142 height 27
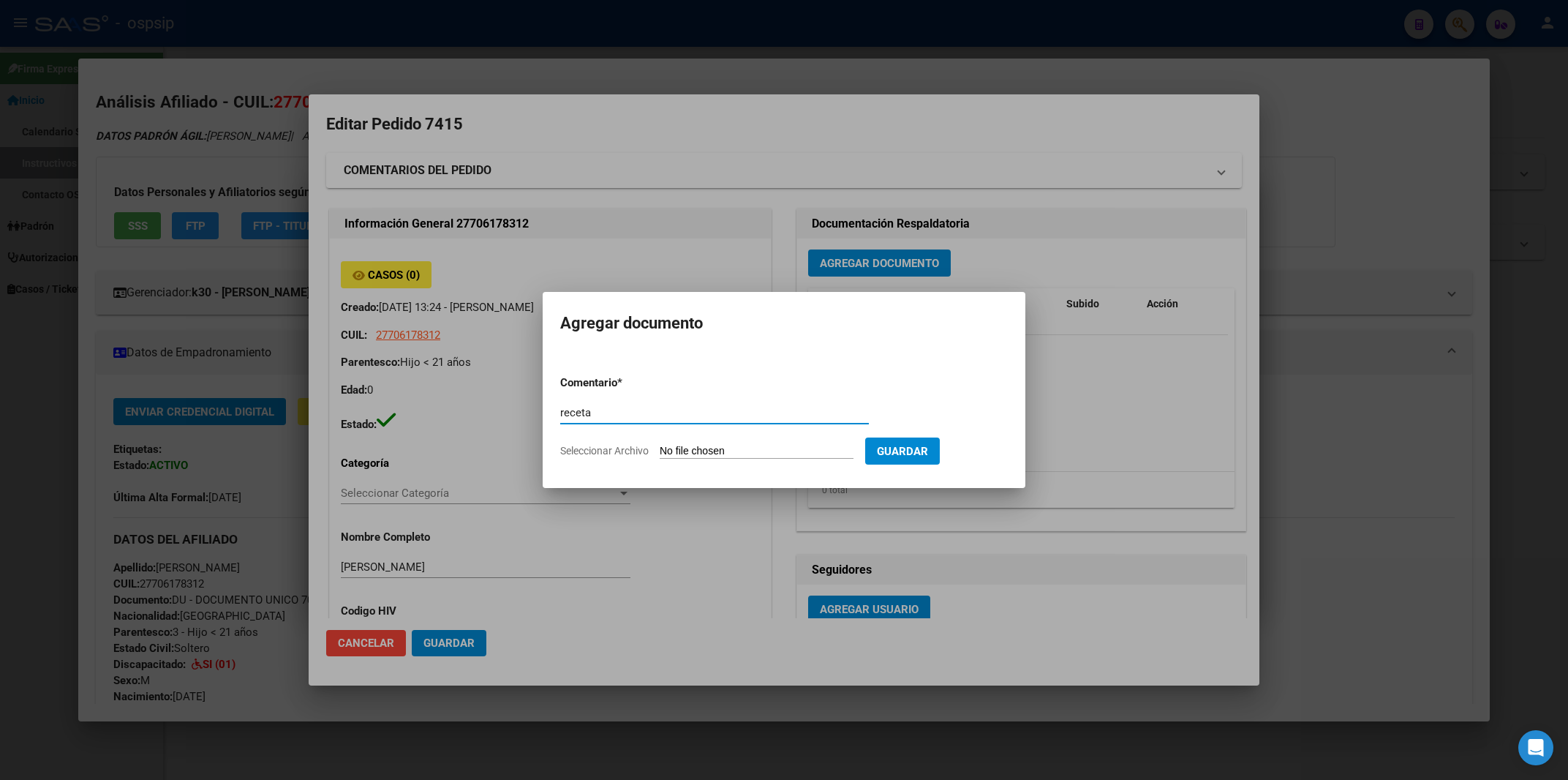
type input "receta"
click at [692, 456] on input "Seleccionar Archivo" at bounding box center [757, 452] width 194 height 14
type input "C:\fakepath\anemix.pdf"
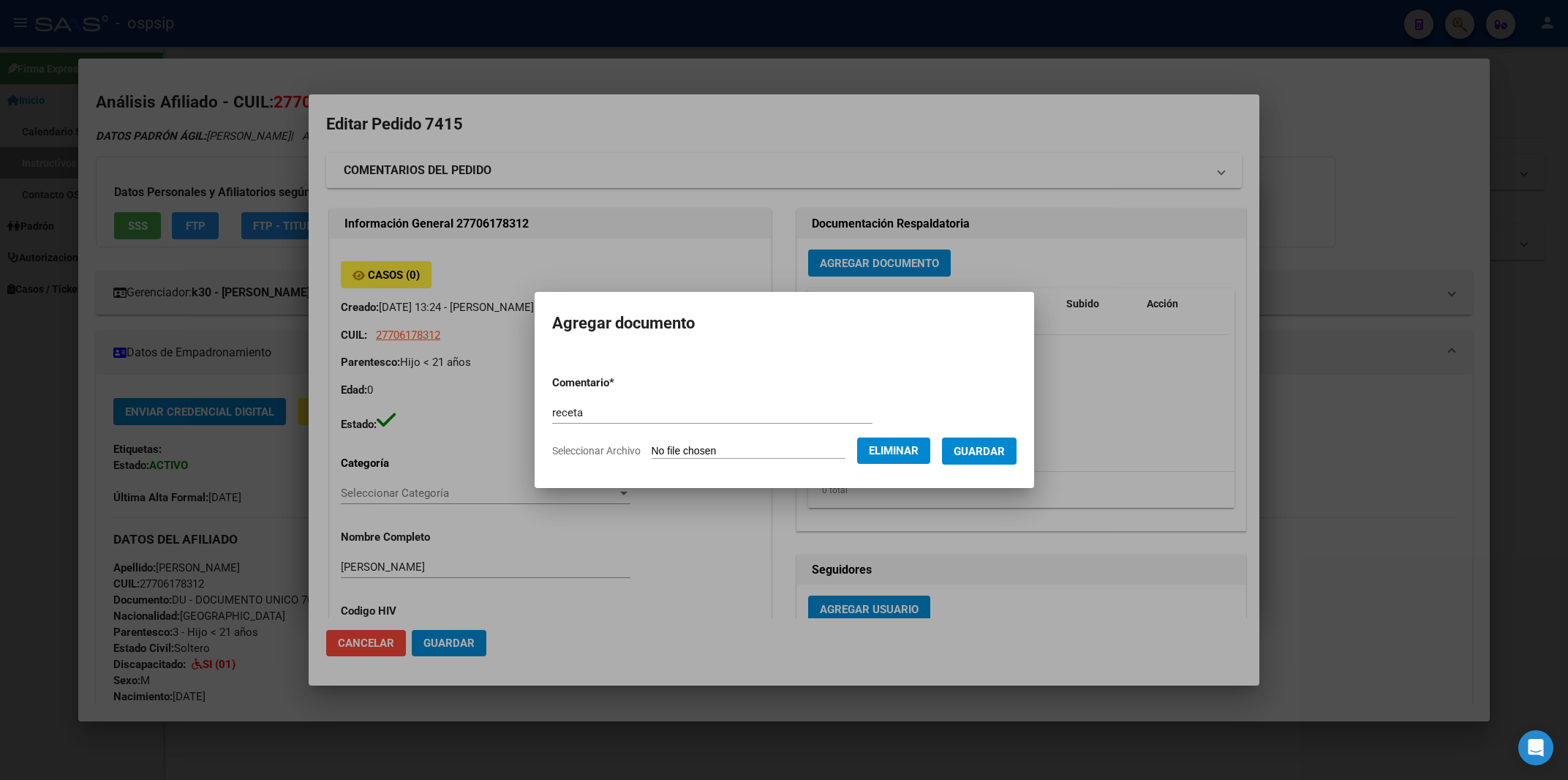
click at [979, 444] on span "Guardar" at bounding box center [980, 450] width 51 height 13
click at [906, 266] on span "Agregar Documento" at bounding box center [880, 263] width 119 height 13
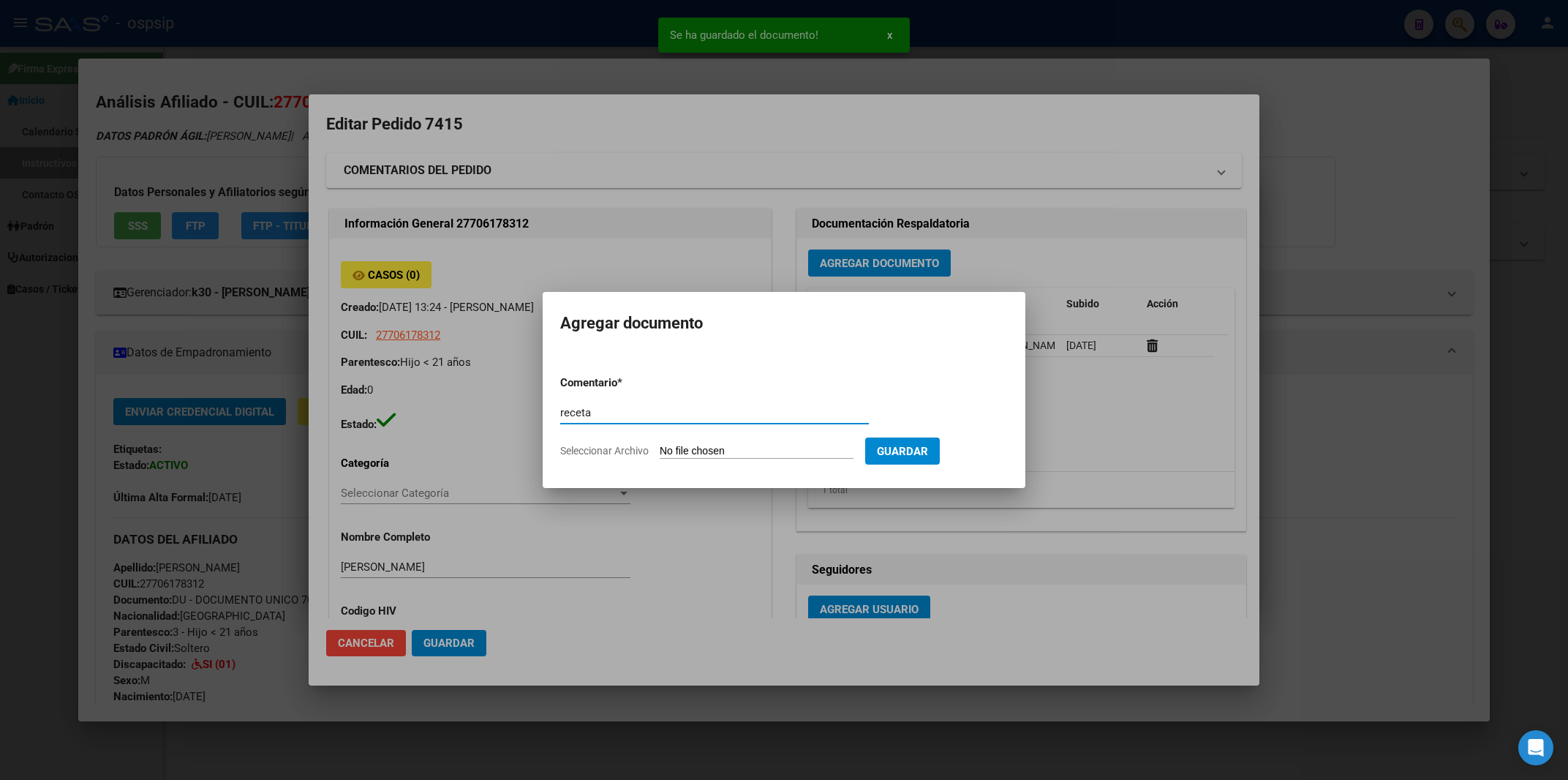
type input "receta"
click at [703, 448] on input "Seleccionar Archivo" at bounding box center [757, 452] width 194 height 14
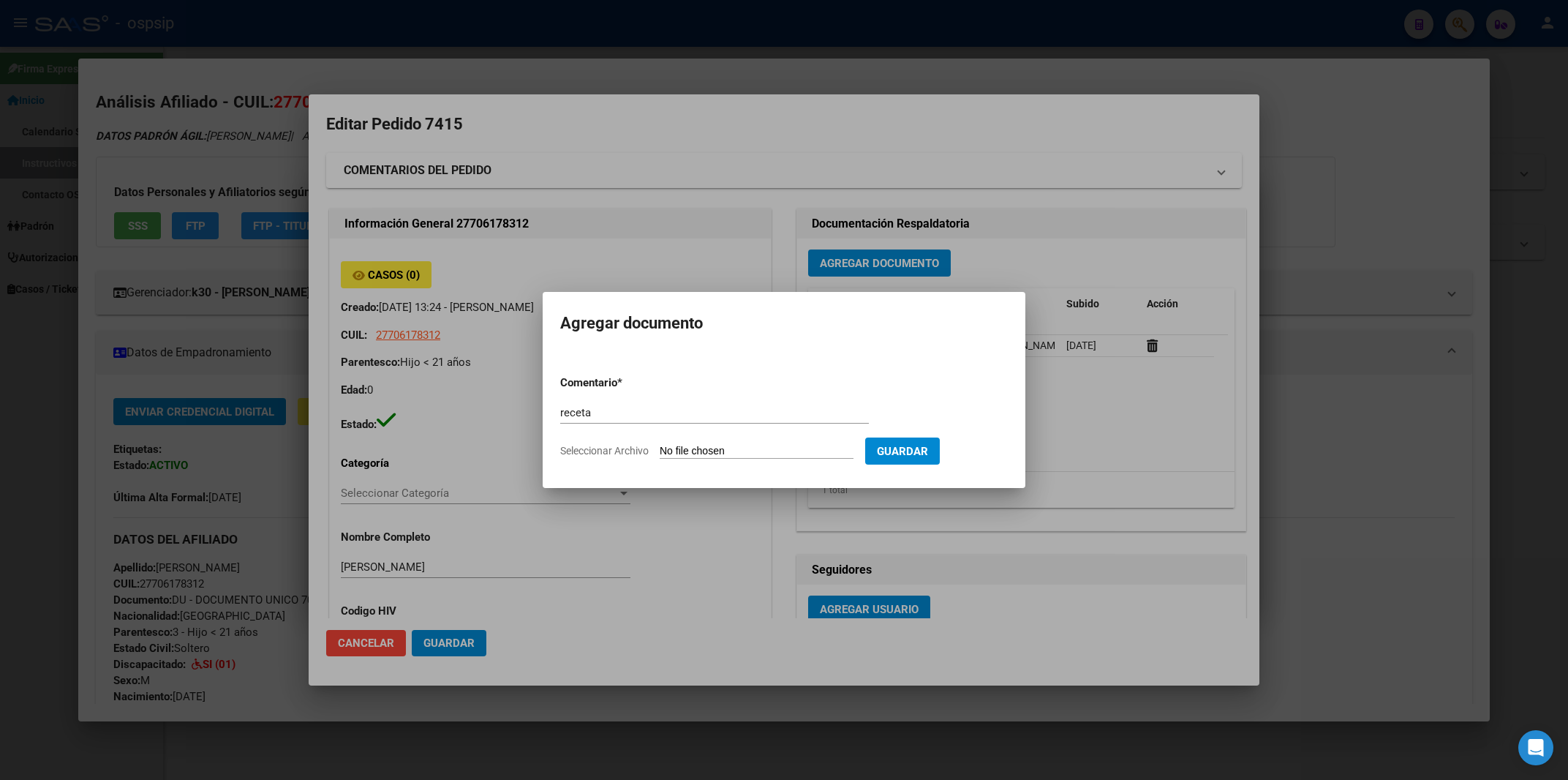
type input "C:\fakepath\leche.pdf"
drag, startPoint x: 1089, startPoint y: 423, endPoint x: 1080, endPoint y: 423, distance: 9.0
click at [1090, 423] on div at bounding box center [784, 390] width 1568 height 780
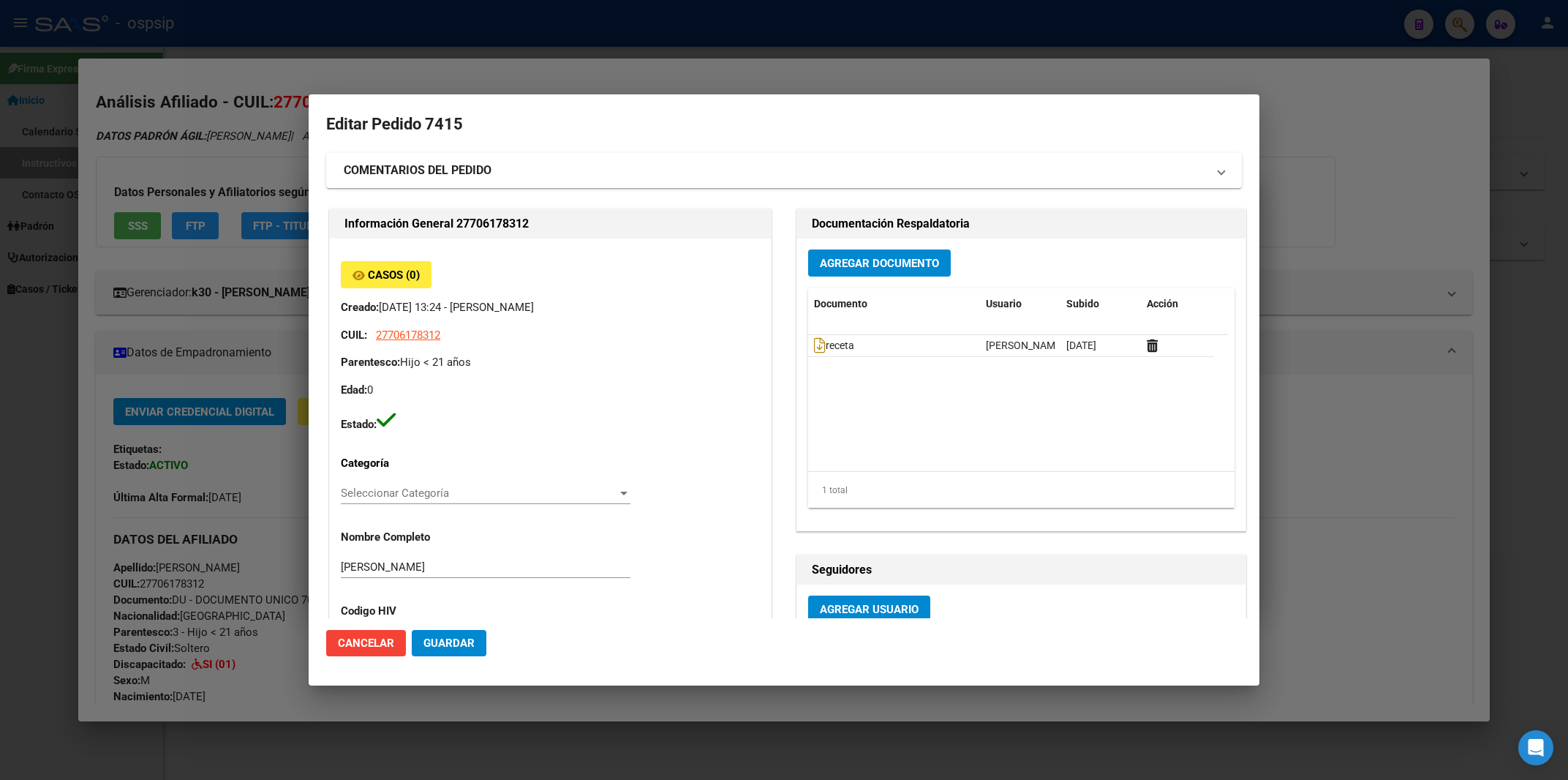
click at [862, 246] on div "Agregar Documento Documento Usuario Subido Acción receta Mariela Perez 06/10/20…" at bounding box center [1021, 384] width 448 height 292
click at [859, 252] on button "Agregar Documento" at bounding box center [880, 263] width 142 height 27
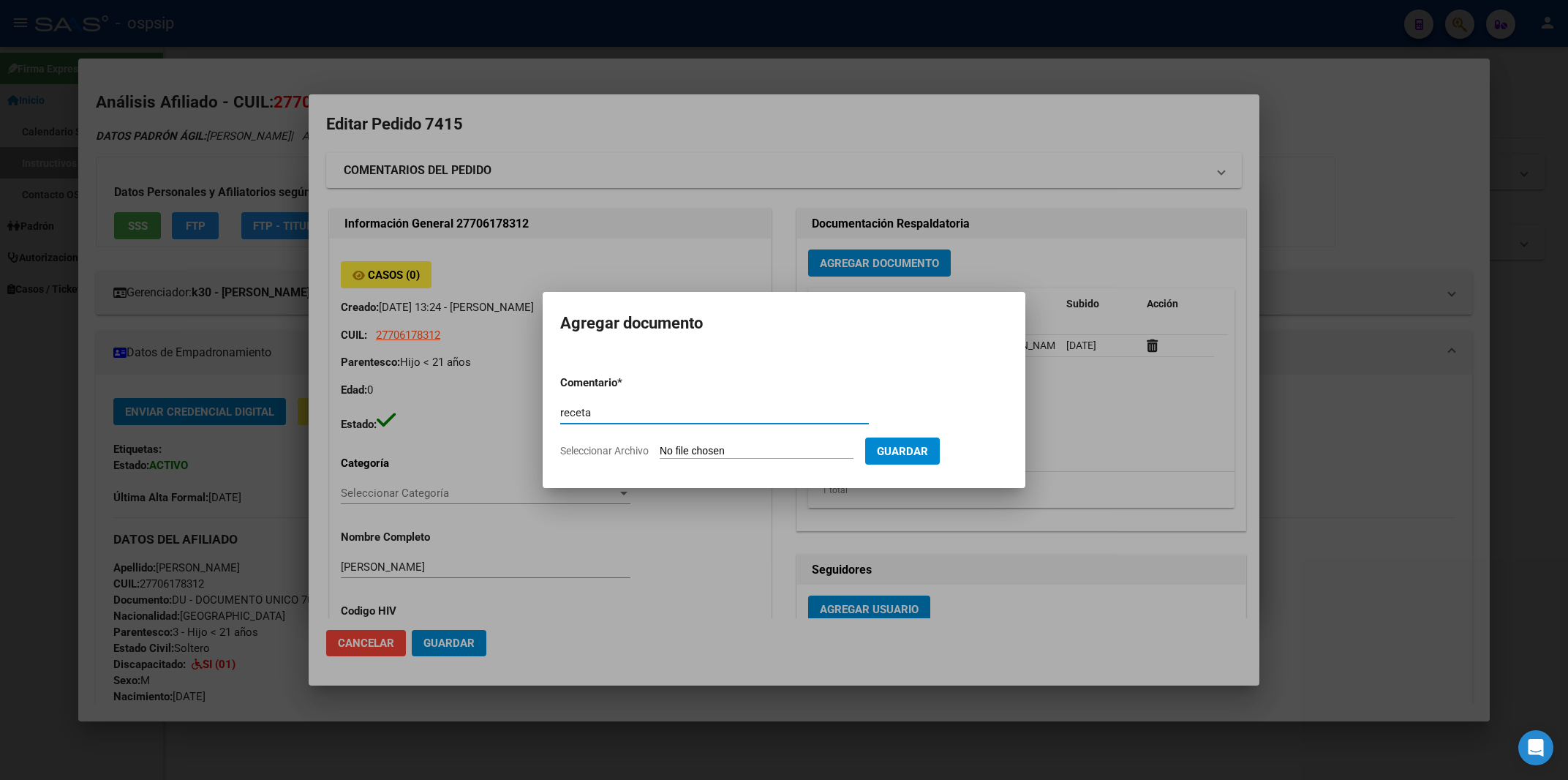
type input "receta"
click at [703, 452] on input "Seleccionar Archivo" at bounding box center [757, 452] width 194 height 14
type input "C:\fakepath\leche.pdf"
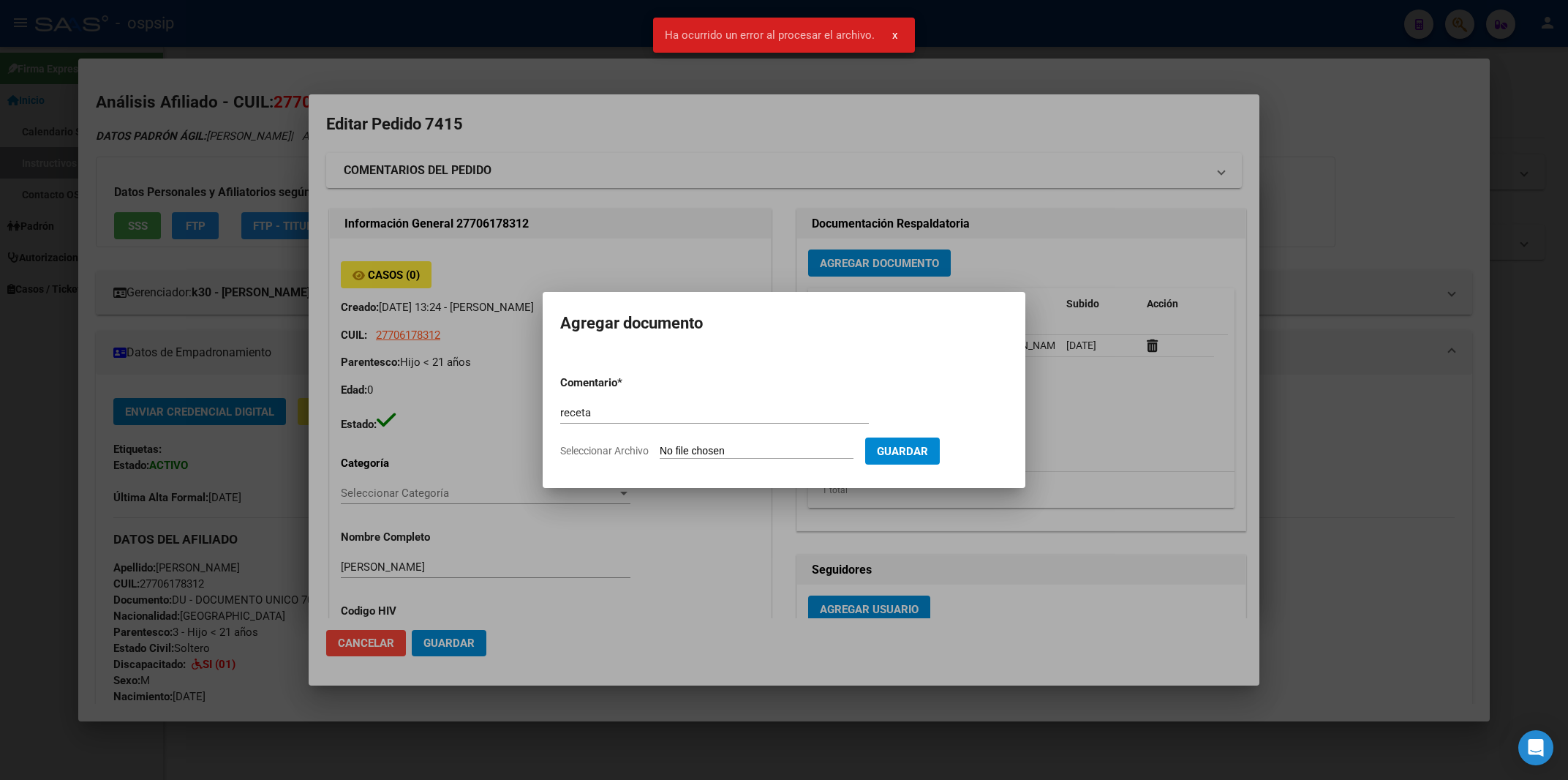
click at [695, 451] on input "Seleccionar Archivo" at bounding box center [757, 452] width 194 height 14
type input "C:\fakepath\gmail_images20250827_162016 (2).png"
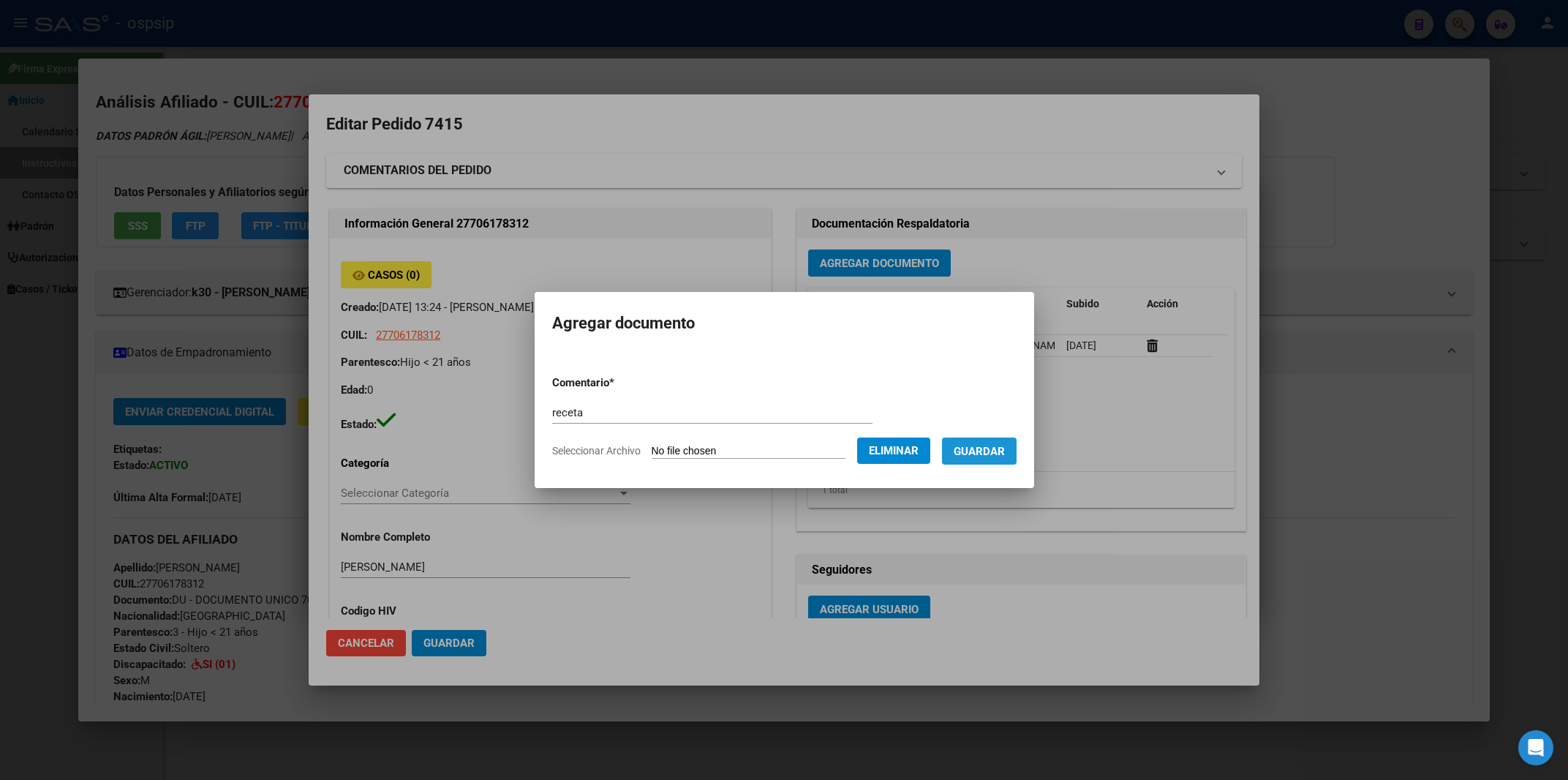
click at [1005, 450] on span "Guardar" at bounding box center [980, 451] width 51 height 13
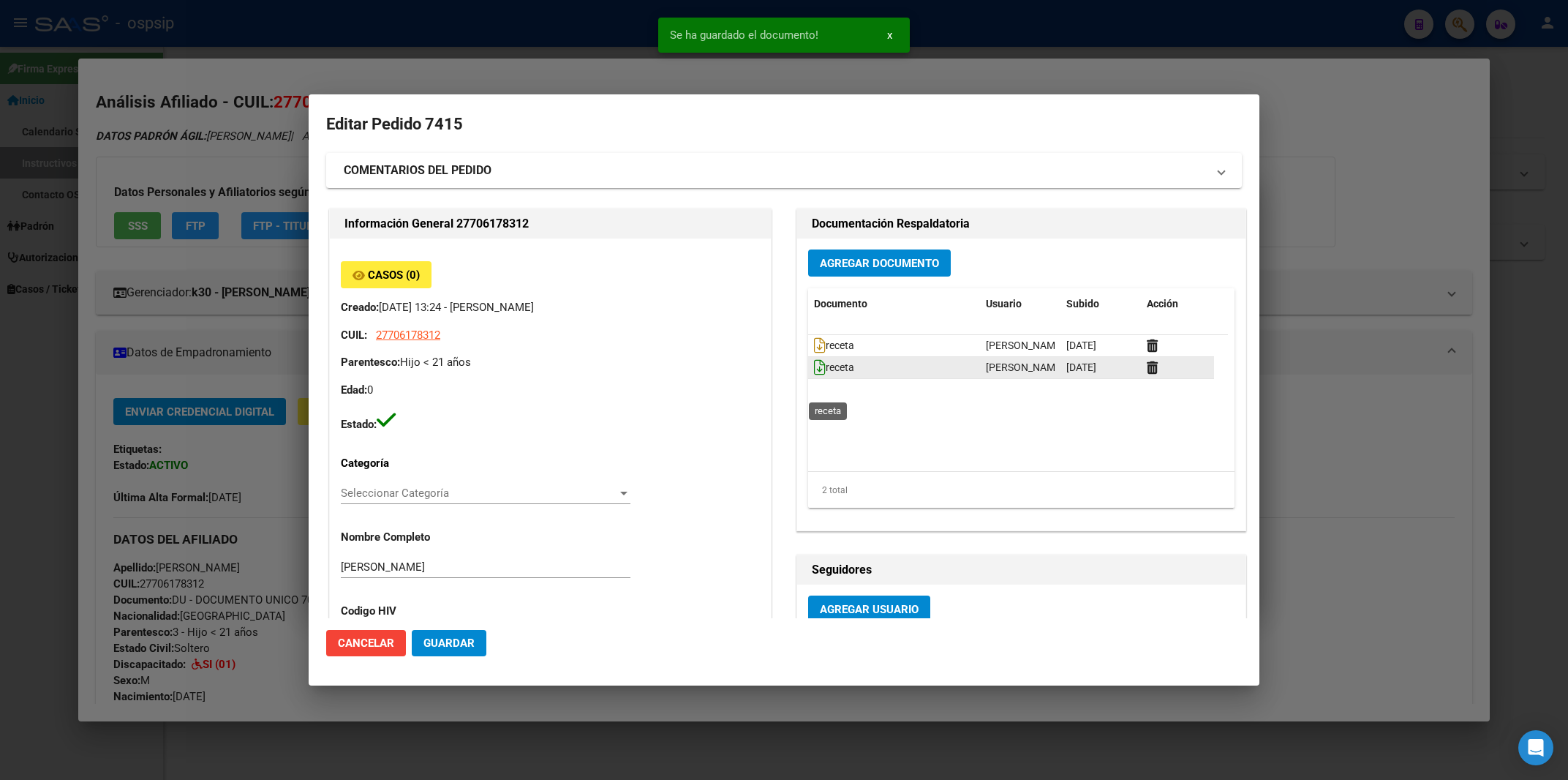
click at [814, 376] on icon at bounding box center [819, 367] width 12 height 16
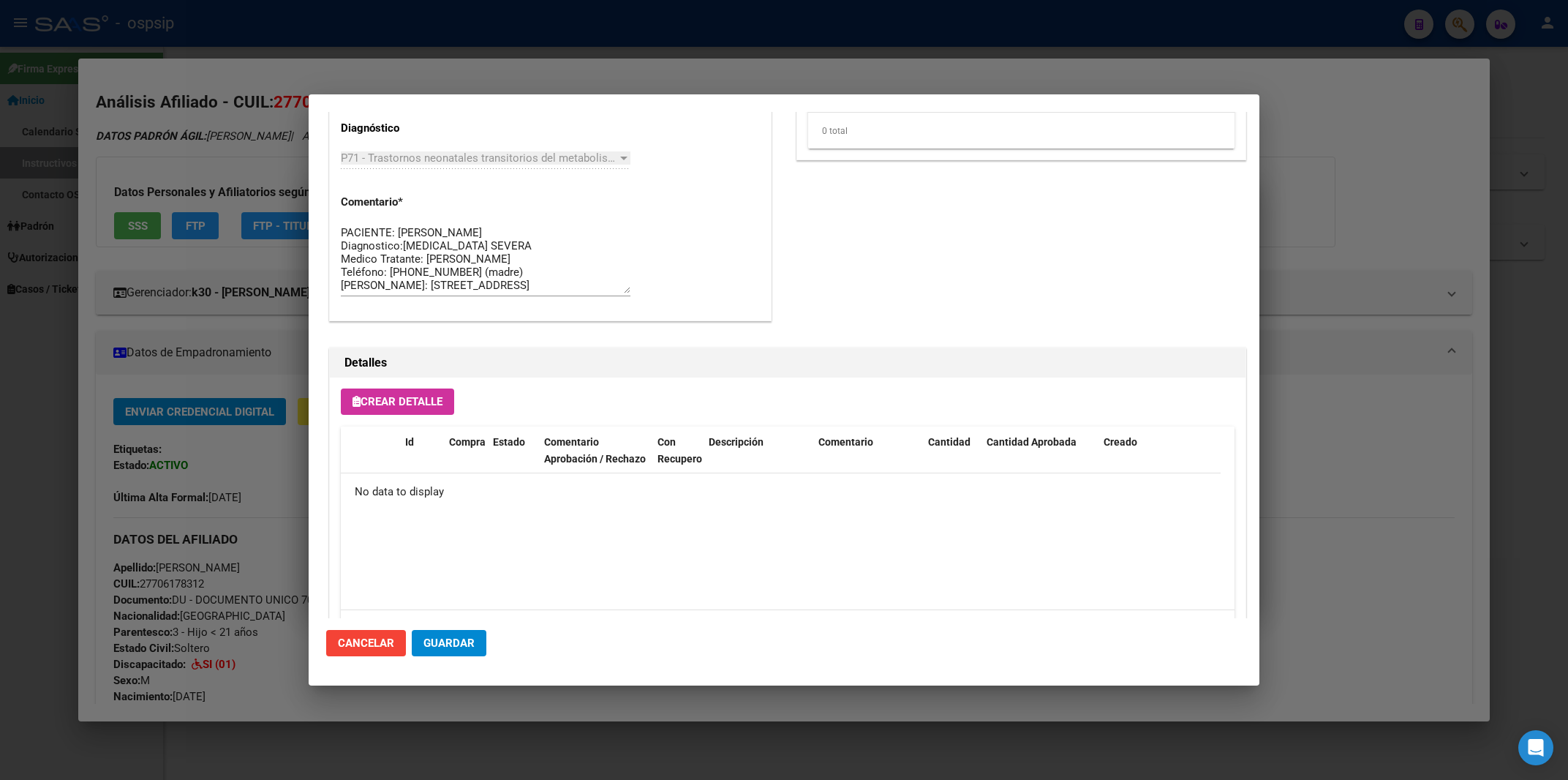
scroll to position [780, 0]
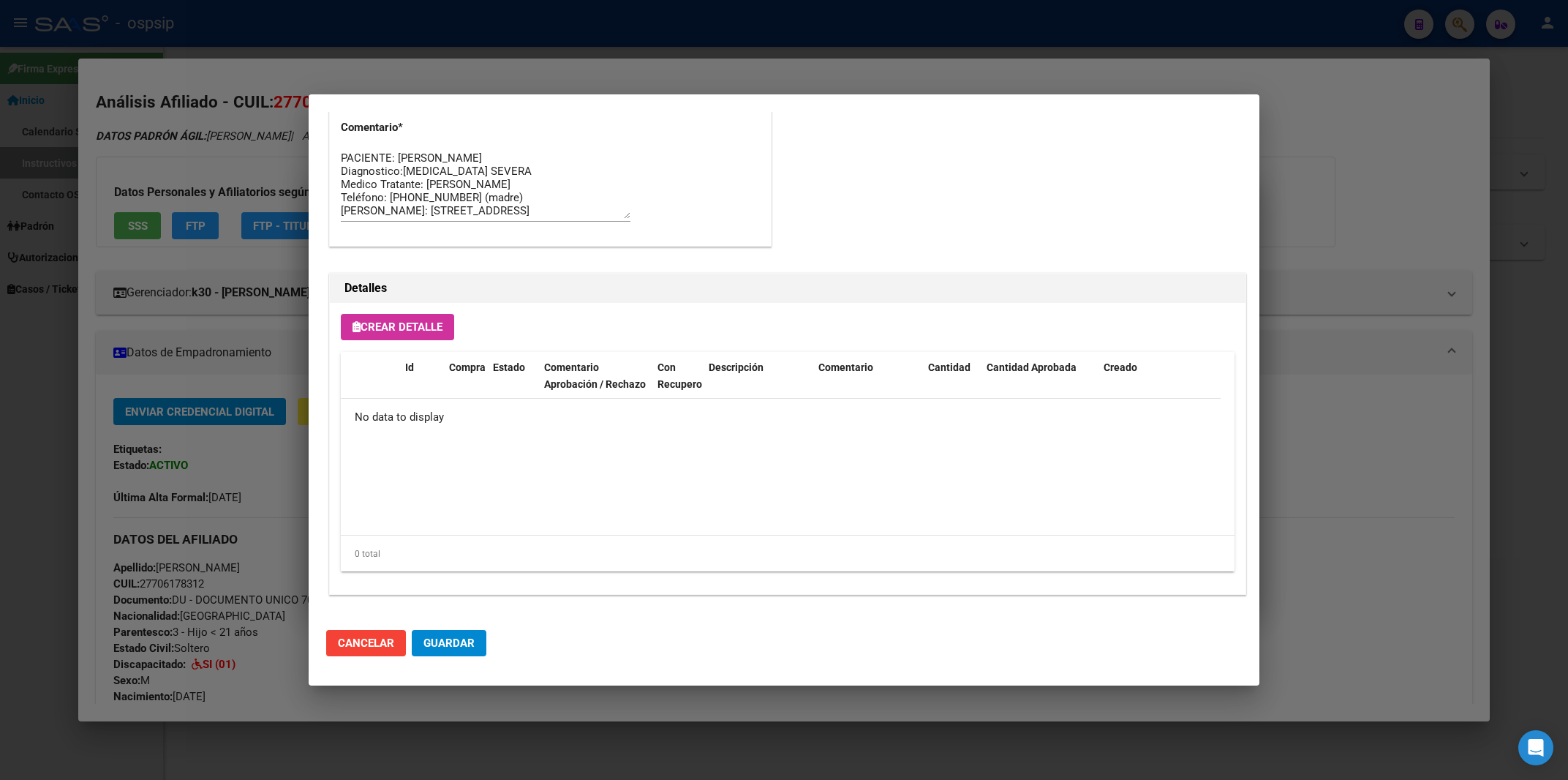
click at [443, 332] on span "Crear Detalle" at bounding box center [397, 327] width 90 height 13
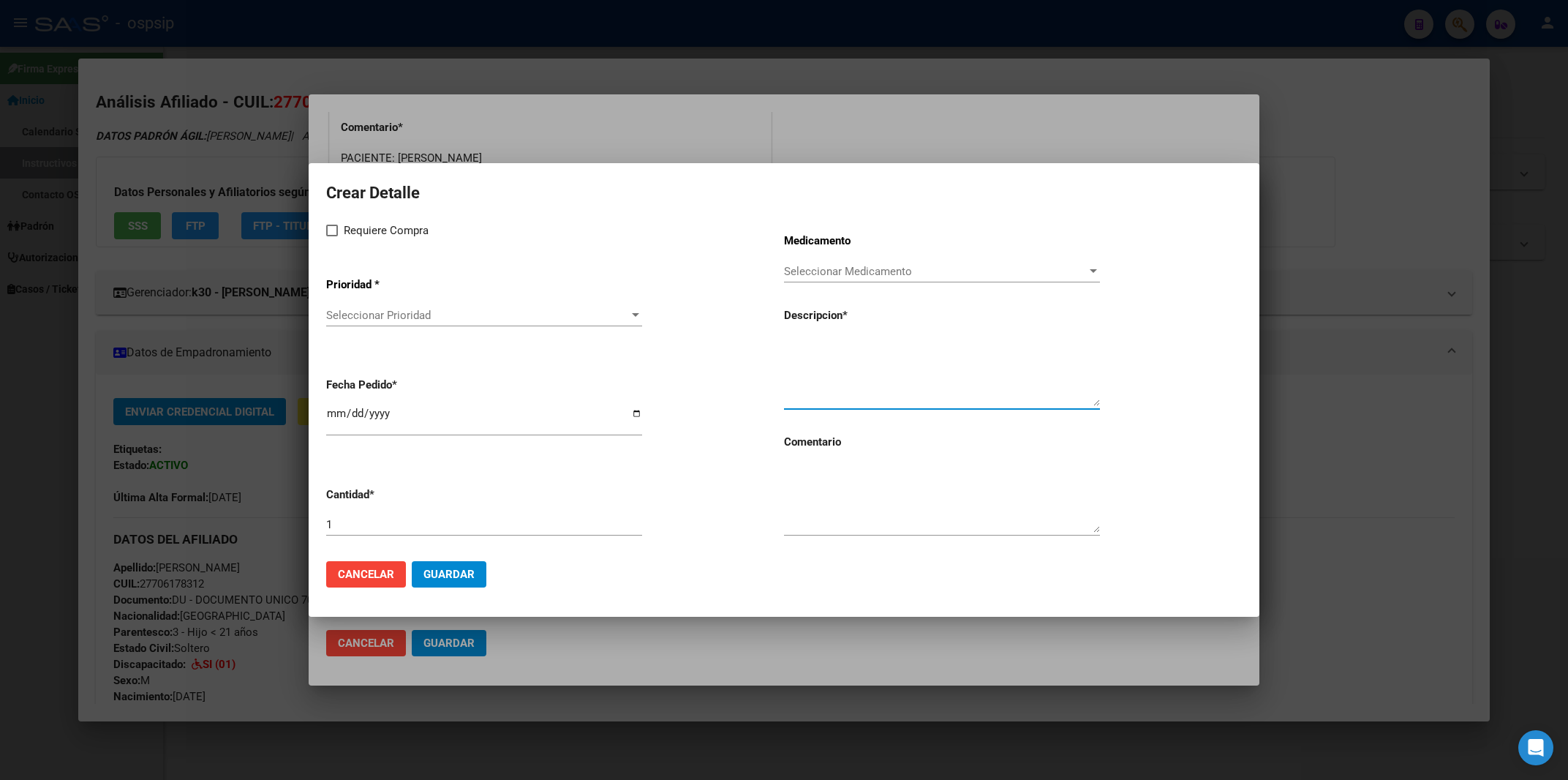
click at [830, 373] on textarea at bounding box center [942, 372] width 316 height 69
paste textarea "NUTRILON 1 LATA X 800 GS"
click at [791, 346] on textarea "NUTRILON 1 LATA X 800 GS" at bounding box center [942, 372] width 316 height 69
type textarea "NUTRILON 1 LATA X 800 GS"
click at [334, 225] on label "Requiere Compra" at bounding box center [377, 230] width 102 height 18
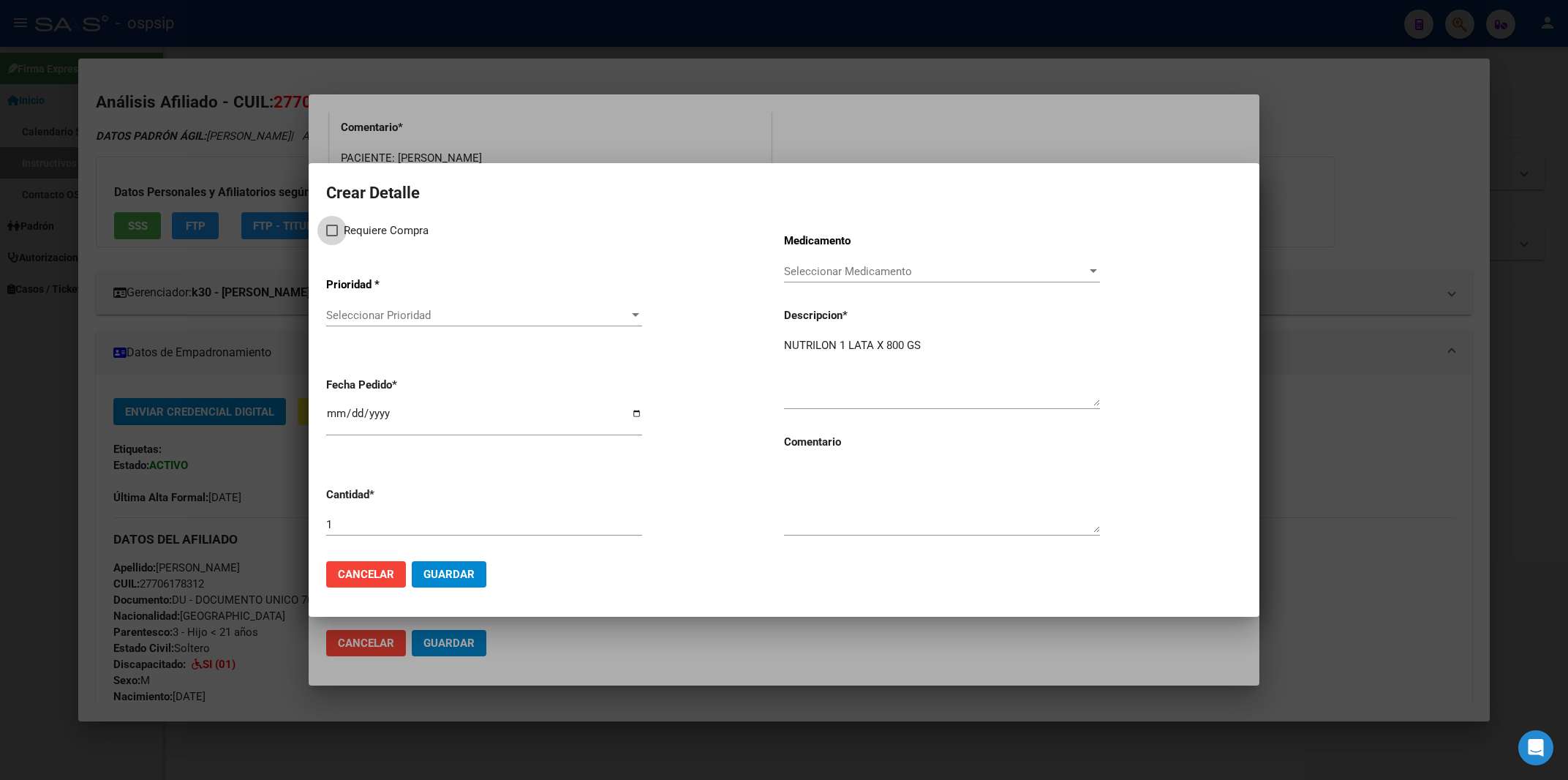
click at [332, 236] on input "Requiere Compra" at bounding box center [331, 236] width 1 height 1
checkbox input "true"
click at [365, 320] on span "Seleccionar Prioridad" at bounding box center [477, 315] width 303 height 13
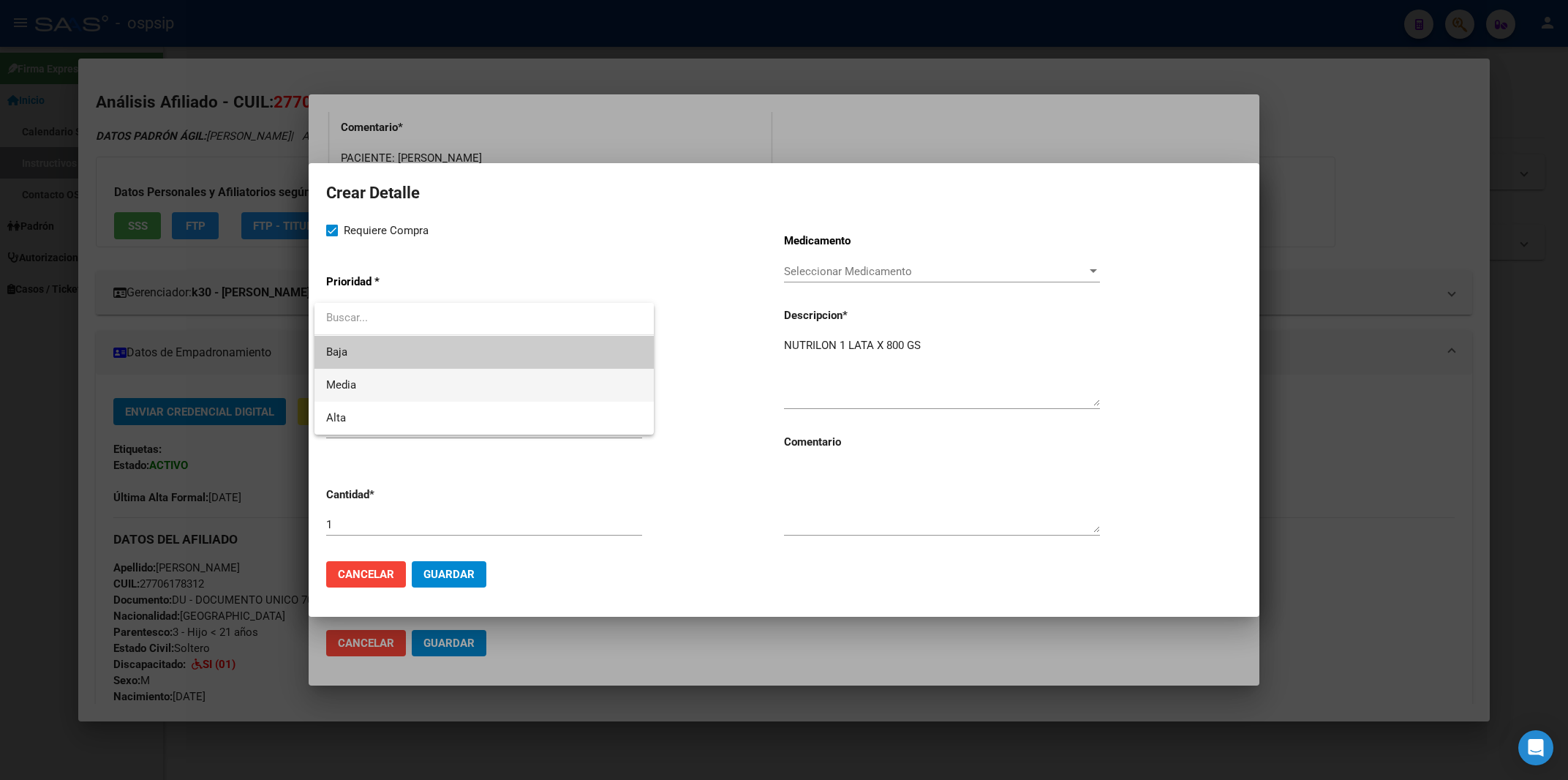
click at [368, 377] on span "Media" at bounding box center [484, 385] width 316 height 33
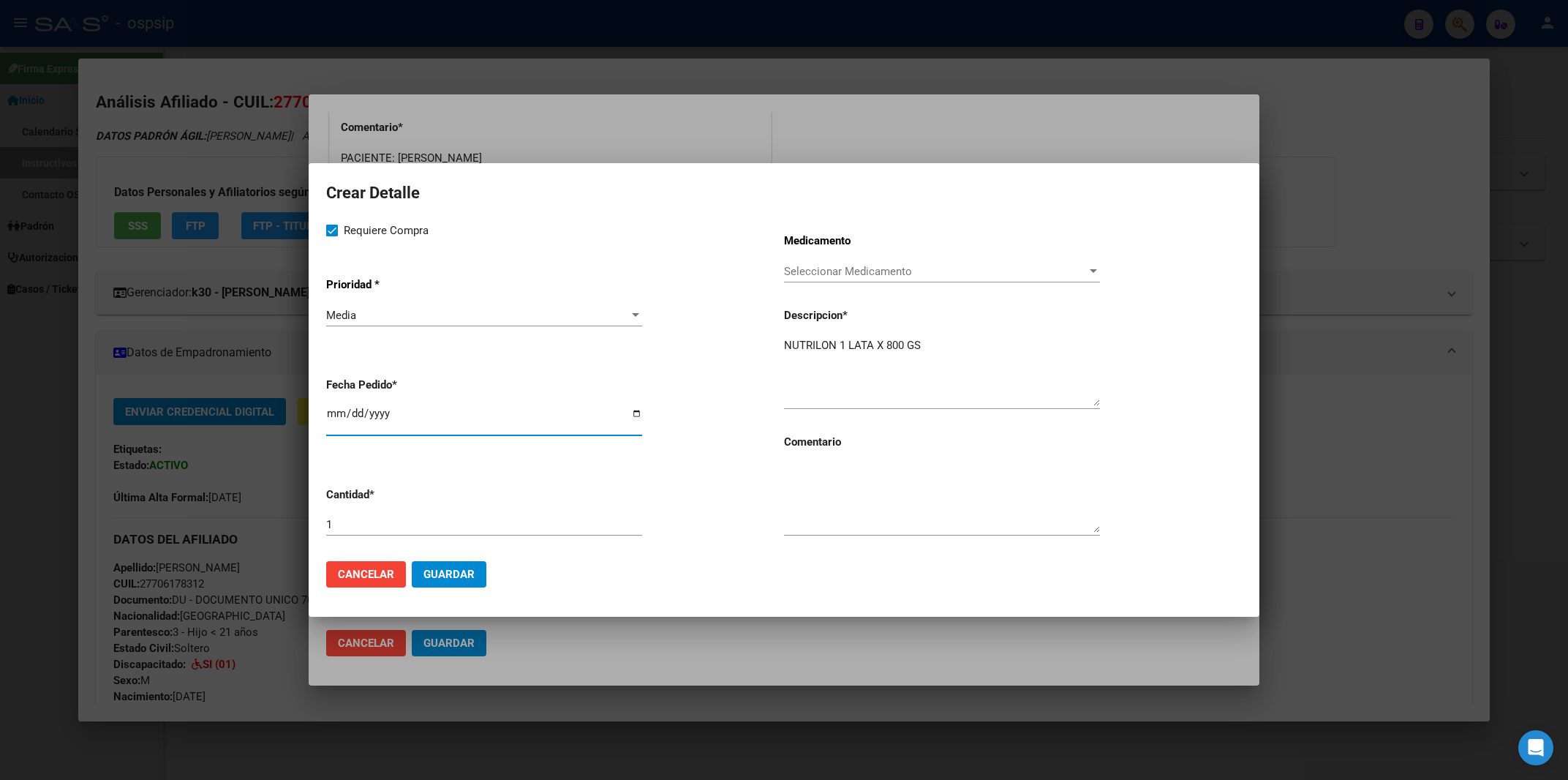
click at [328, 417] on input "2025-10-06" at bounding box center [484, 419] width 316 height 23
type input "2025-10-01"
click at [338, 526] on input "1" at bounding box center [484, 524] width 316 height 13
type input "4"
click at [898, 504] on textarea at bounding box center [942, 498] width 316 height 69
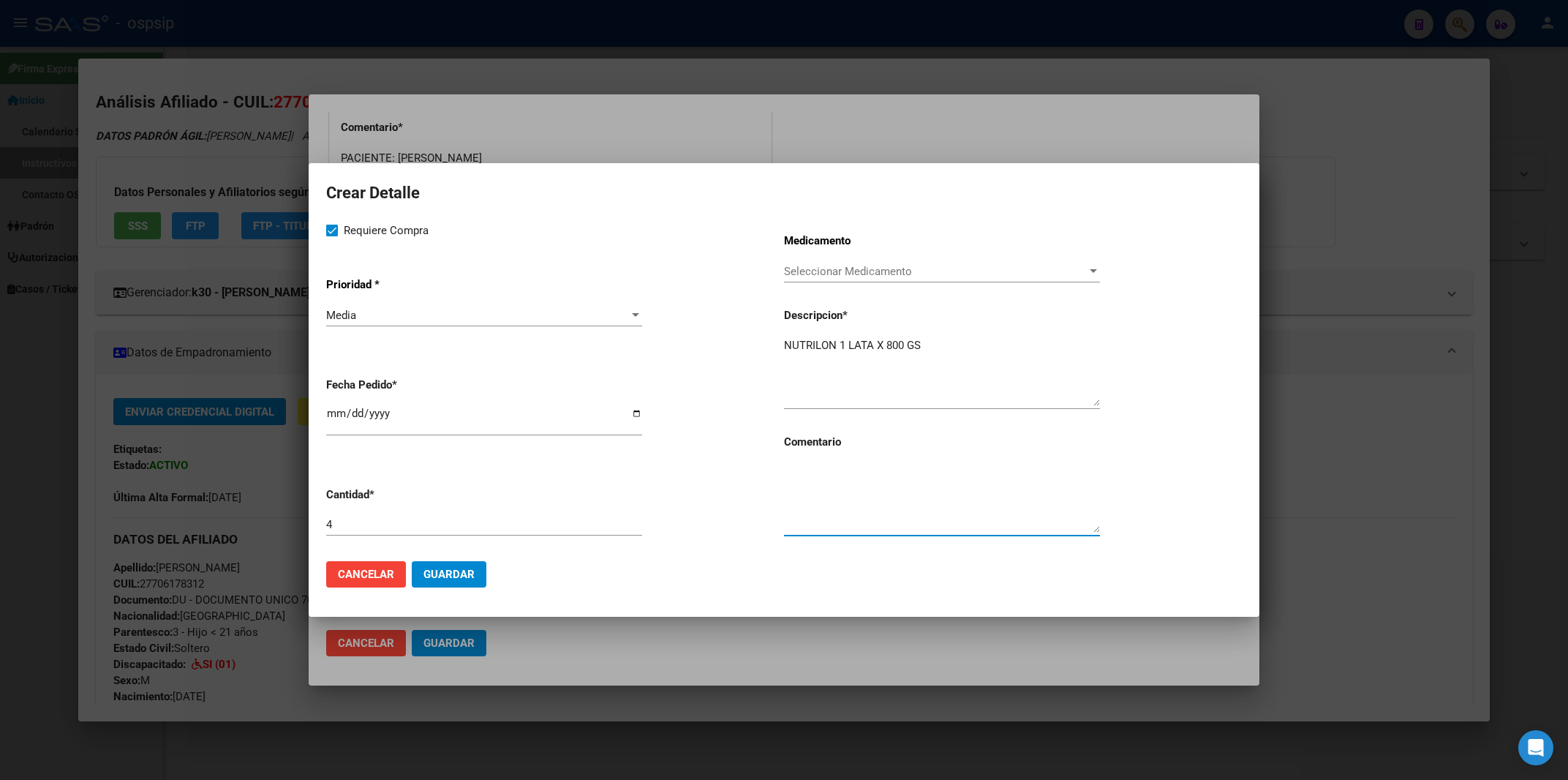
type textarea "m"
type textarea "r"
click at [795, 473] on textarea "RENPVACION BEST CARE" at bounding box center [942, 498] width 316 height 69
type textarea "RENOVACIÓN BEST CARE"
click at [460, 576] on span "Guardar" at bounding box center [449, 574] width 51 height 13
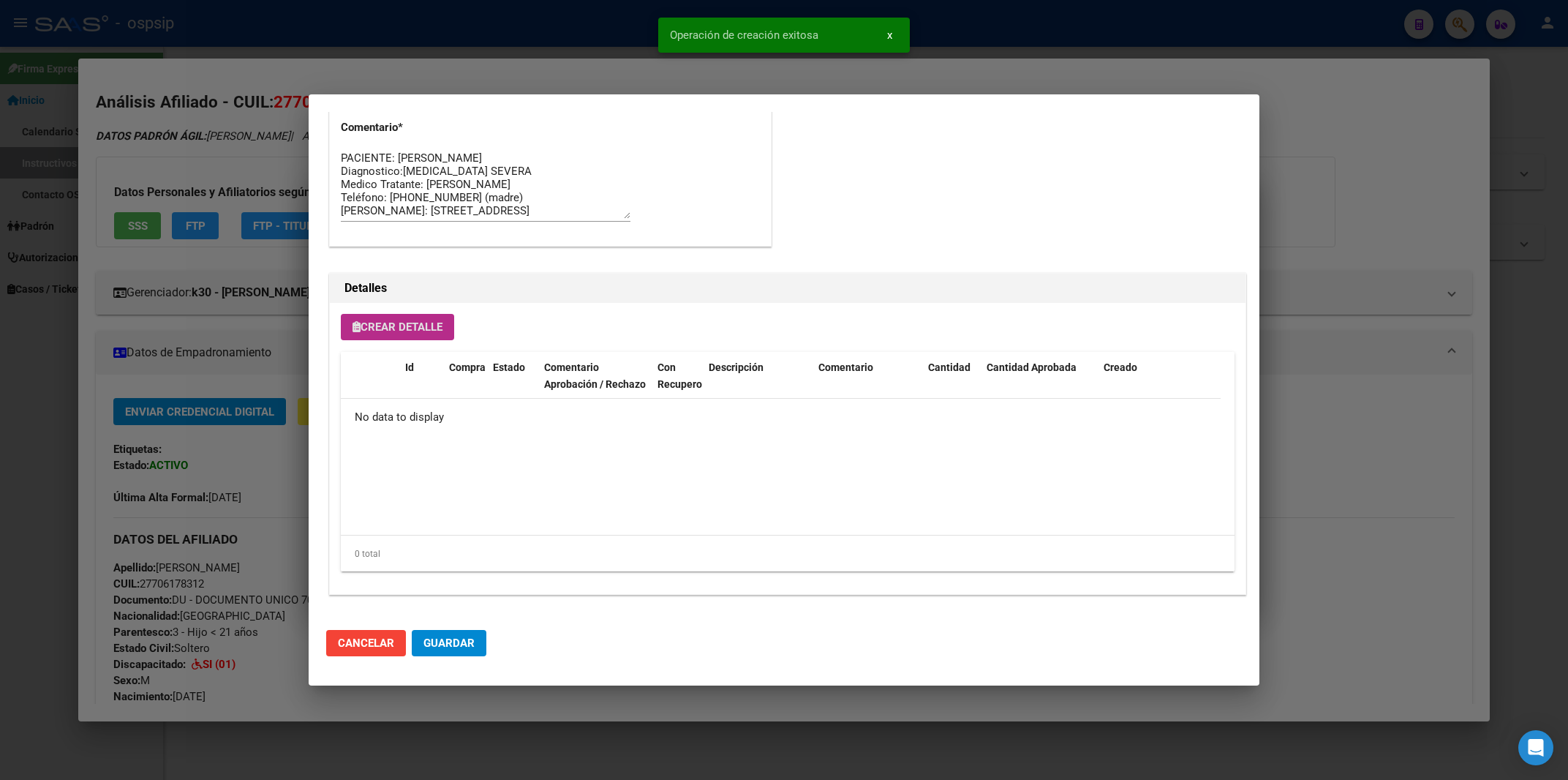
scroll to position [807, 0]
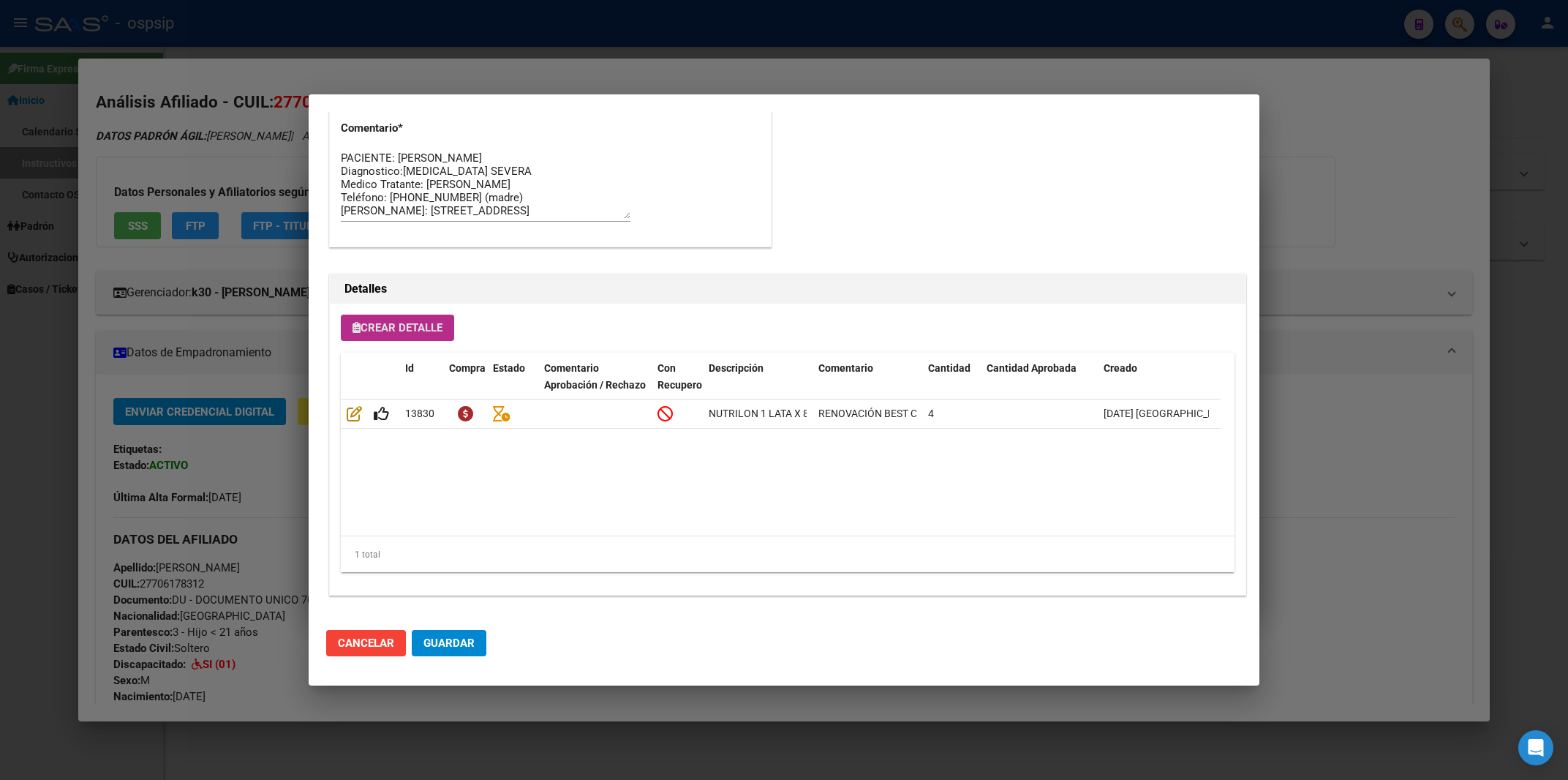
click at [383, 334] on span "Crear Detalle" at bounding box center [397, 328] width 90 height 13
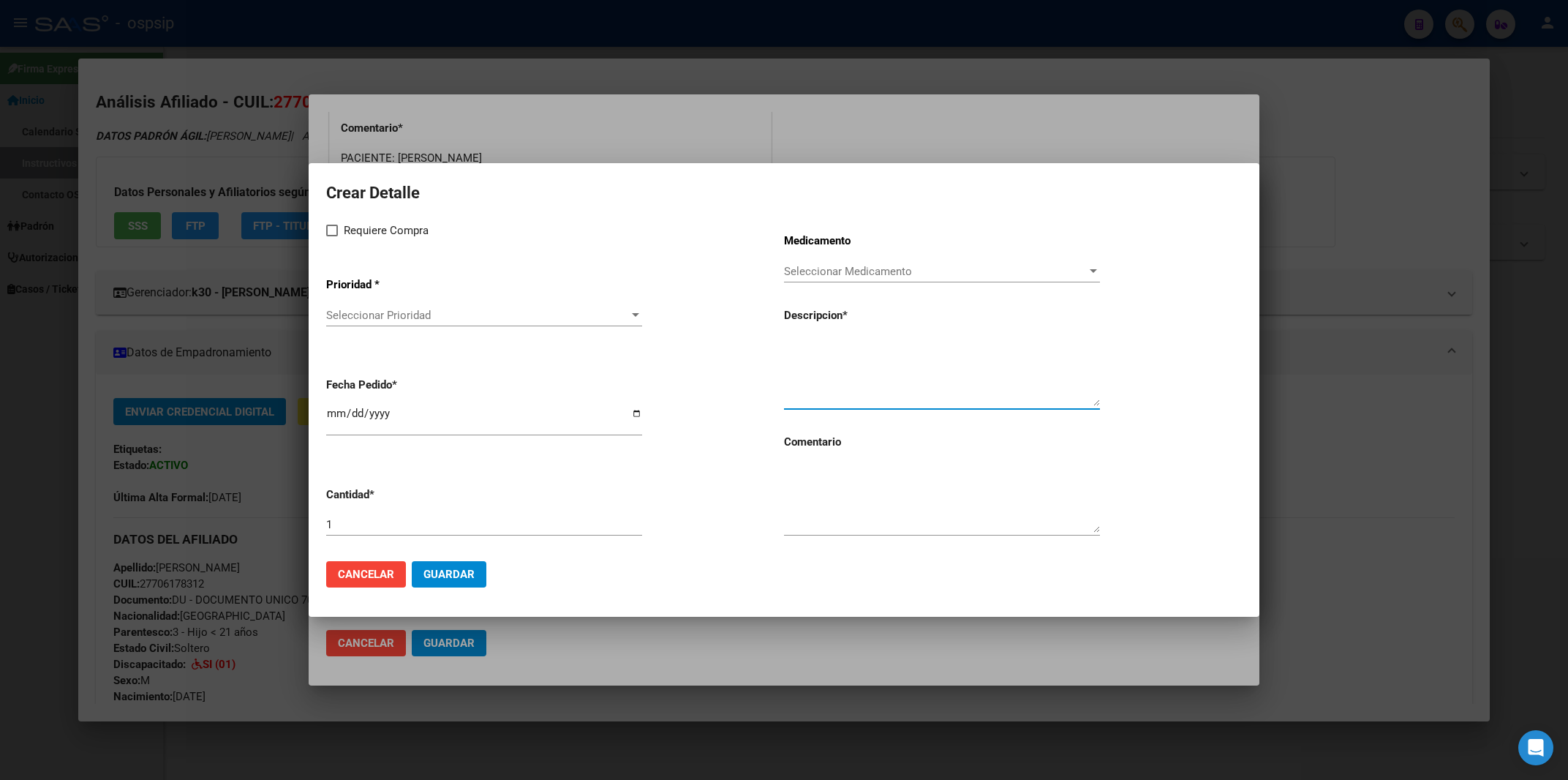
click at [827, 383] on textarea at bounding box center [942, 372] width 316 height 69
paste textarea "UCD ANAMIX INFANT NEUTRO 400 G"
click at [790, 350] on textarea "UCD ANAMIX INFANT NEUTRO 400 G" at bounding box center [942, 372] width 316 height 69
type textarea "UCD ANAMIX INFANT NEUTRO 400 G"
click at [389, 523] on input "1" at bounding box center [484, 524] width 316 height 13
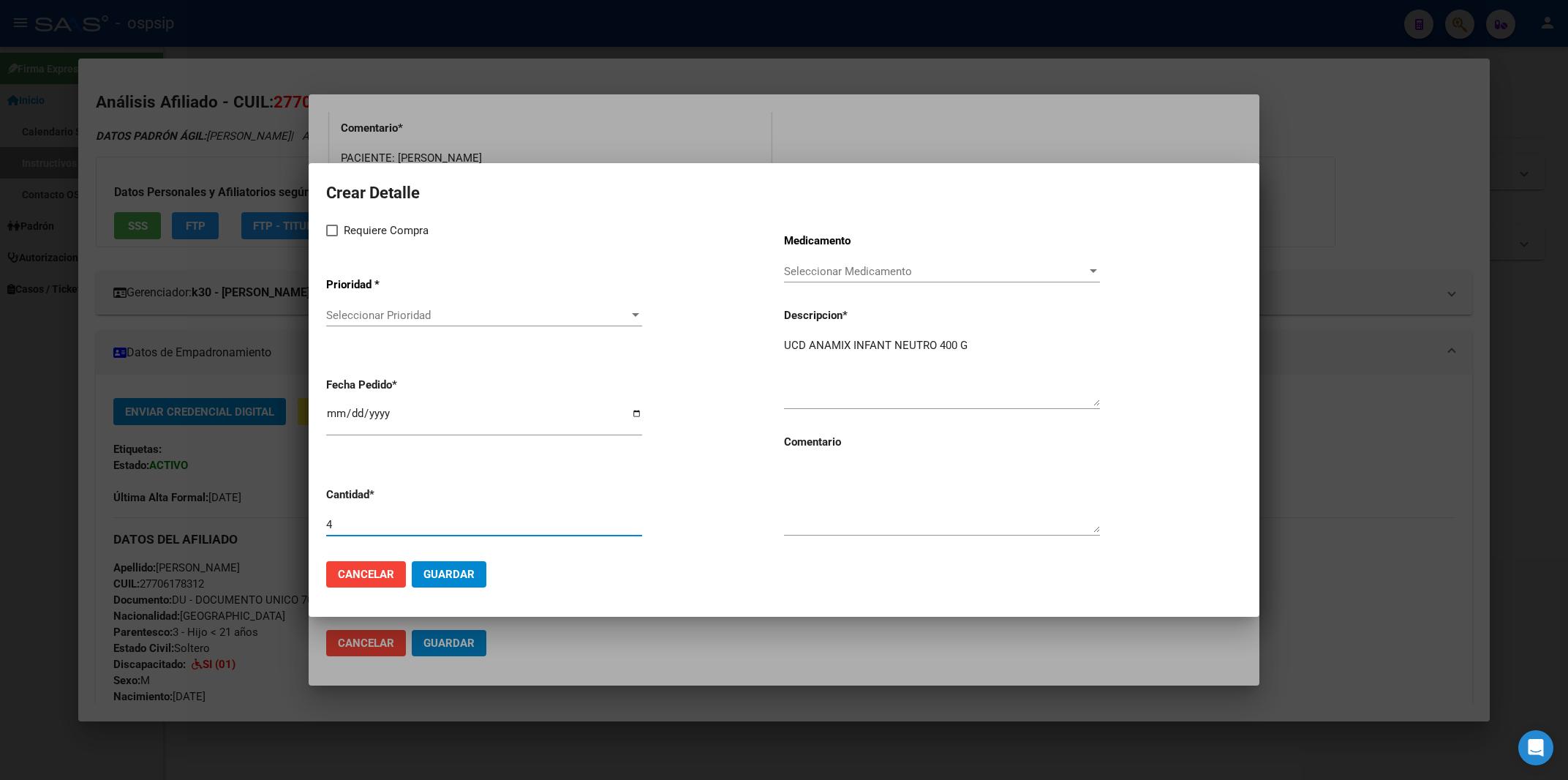
type input "4"
click at [328, 232] on span at bounding box center [331, 230] width 12 height 12
click at [331, 236] on input "Requiere Compra" at bounding box center [331, 236] width 1 height 1
checkbox input "true"
click at [406, 311] on div "Seleccionar Prioridad Seleccionar Prioridad" at bounding box center [484, 315] width 316 height 22
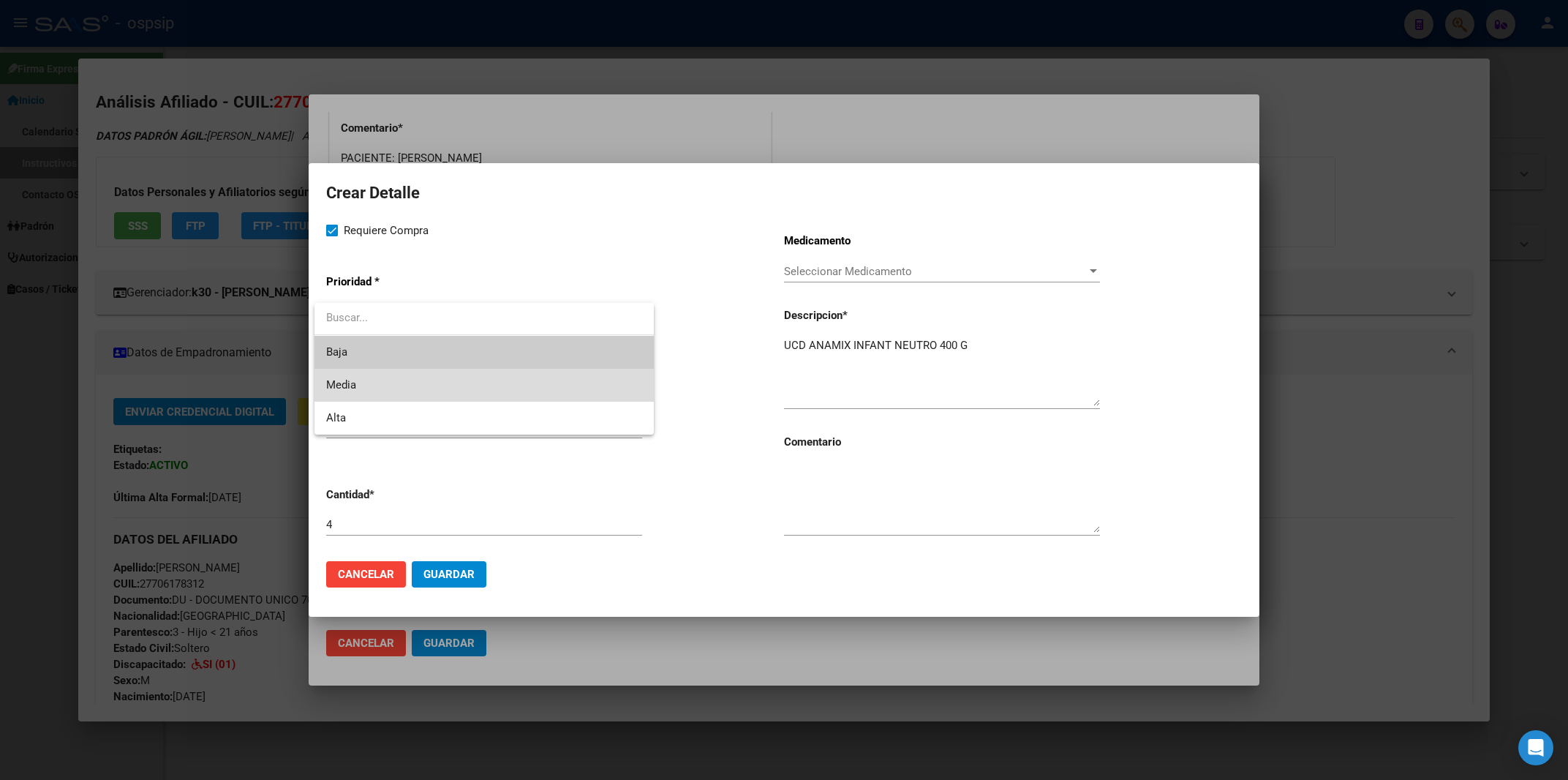
click at [360, 383] on span "Media" at bounding box center [484, 385] width 316 height 33
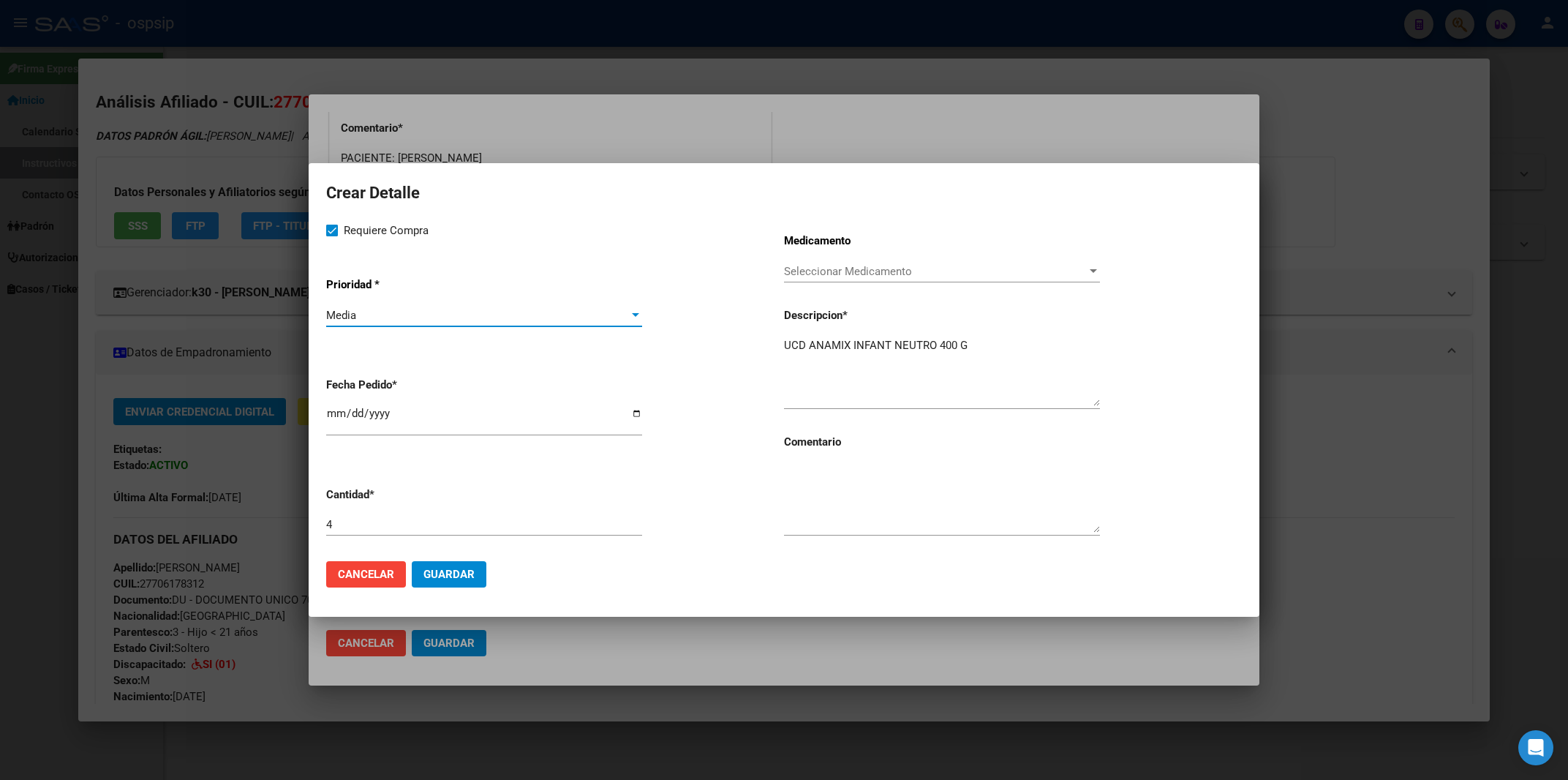
click at [337, 421] on input "2025-10-06" at bounding box center [484, 419] width 316 height 23
type input "2025-10-01"
click at [873, 509] on textarea at bounding box center [942, 498] width 316 height 69
click at [842, 486] on textarea "RENOVACION BEST CARE" at bounding box center [942, 498] width 316 height 69
click at [828, 477] on textarea "RENOVACION BEST CARE" at bounding box center [942, 498] width 316 height 69
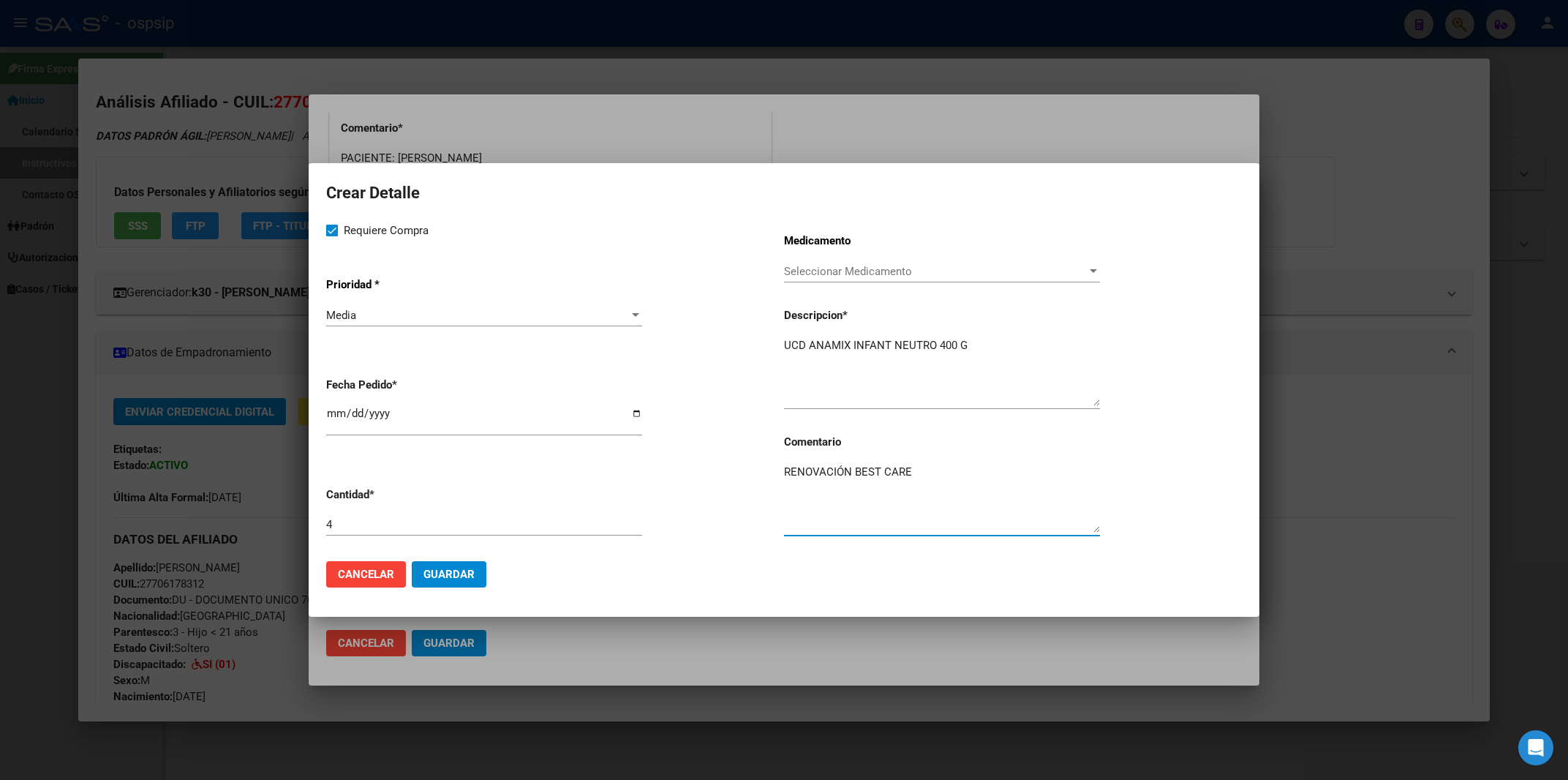
type textarea "RENOVACIÓN BEST CARE"
click at [461, 572] on span "Guardar" at bounding box center [449, 574] width 51 height 13
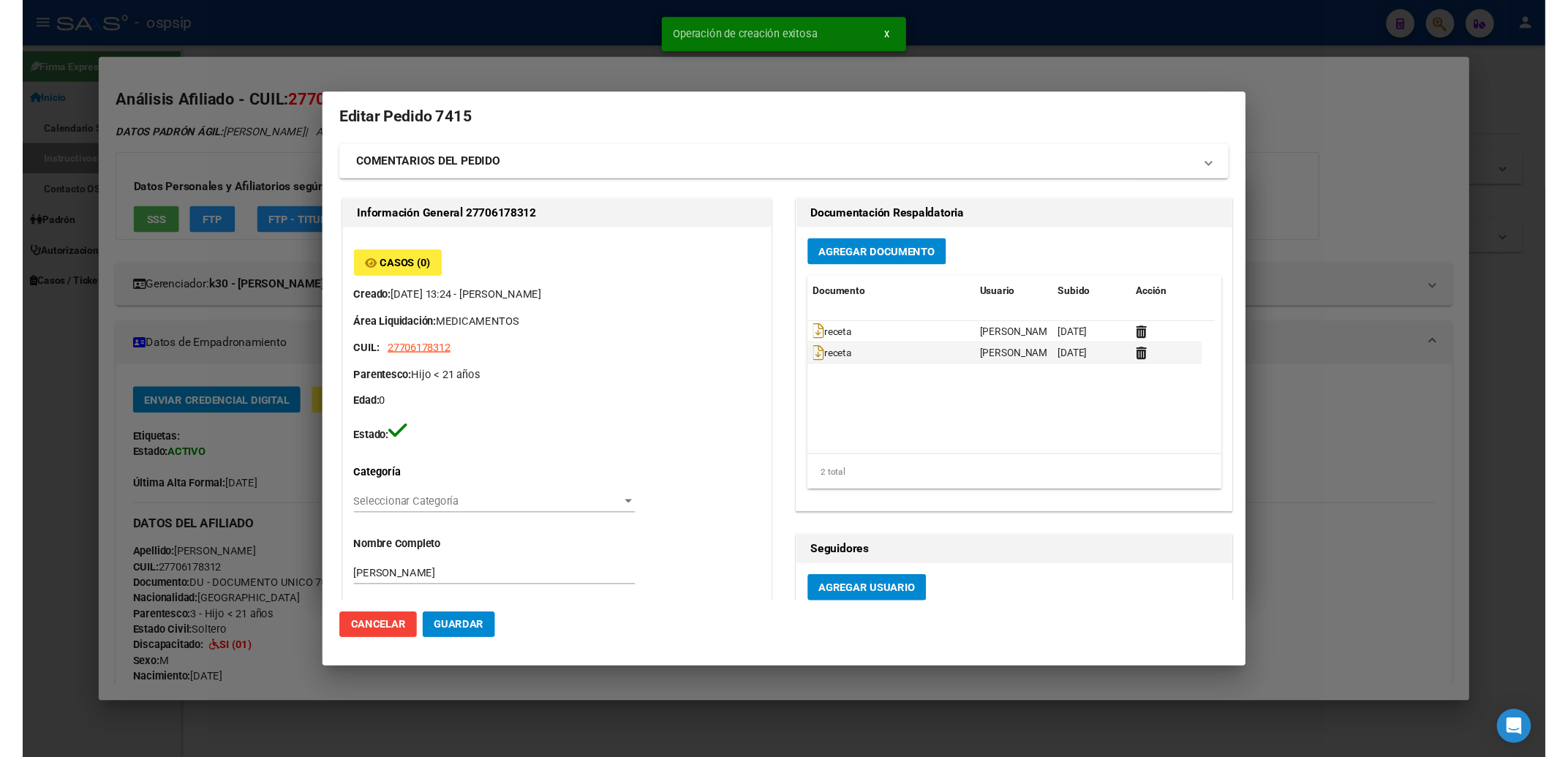
scroll to position [0, 0]
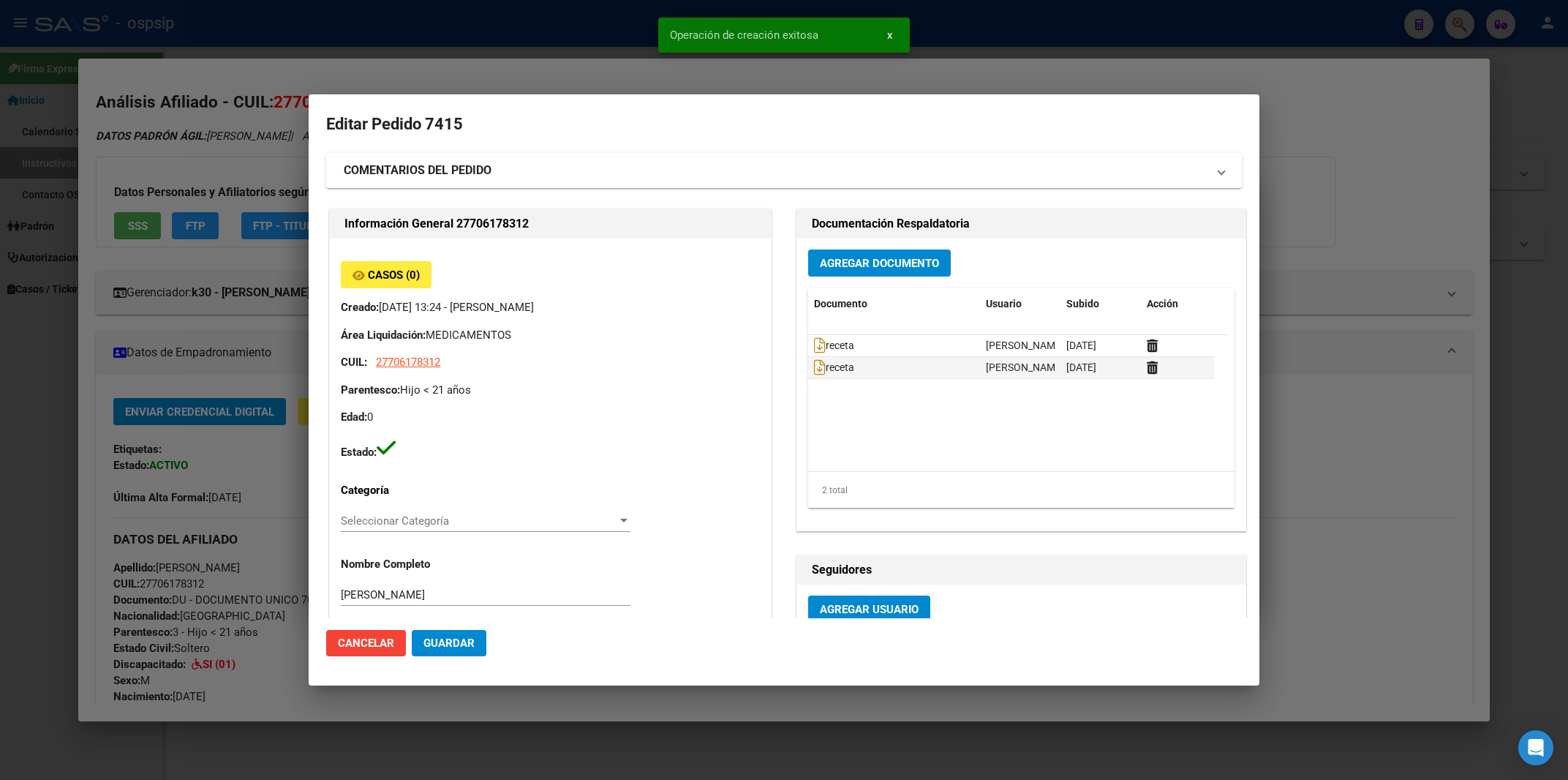
click at [452, 644] on span "Guardar" at bounding box center [449, 643] width 51 height 13
